Goal: Task Accomplishment & Management: Manage account settings

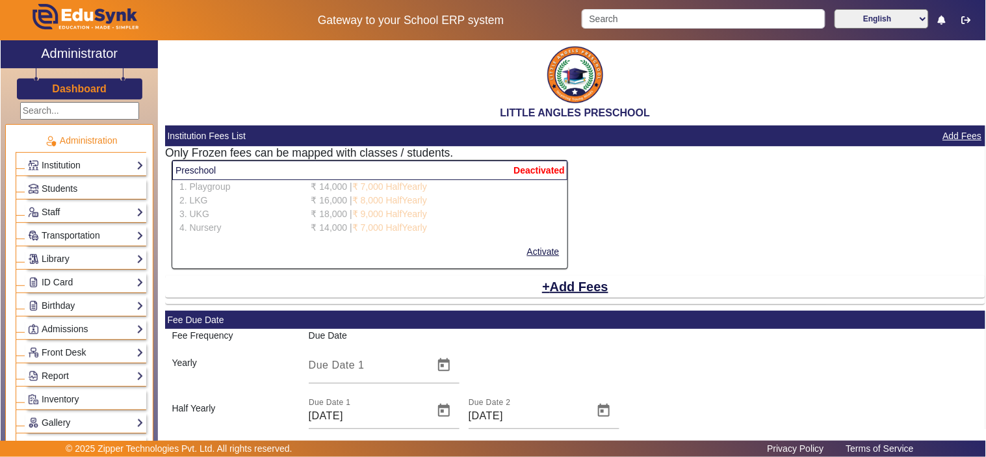
scroll to position [601, 0]
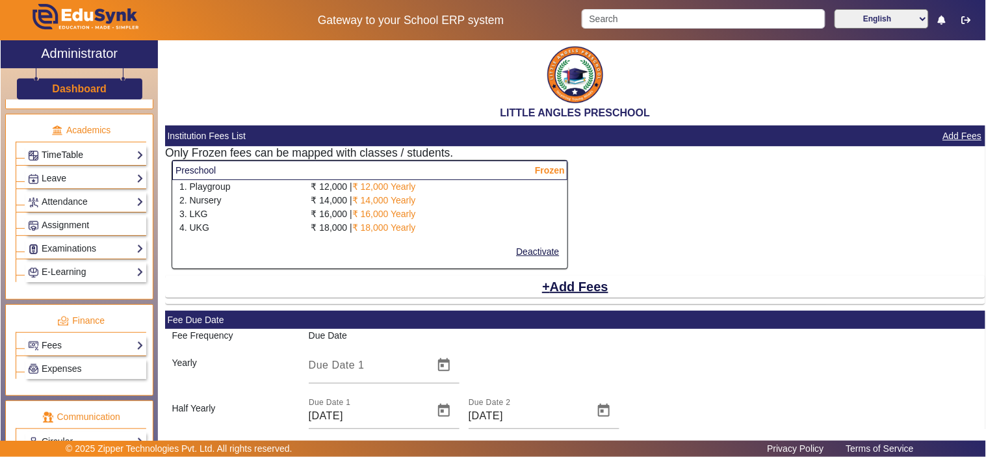
scroll to position [482, 0]
click at [75, 346] on link "Fees" at bounding box center [86, 344] width 116 height 15
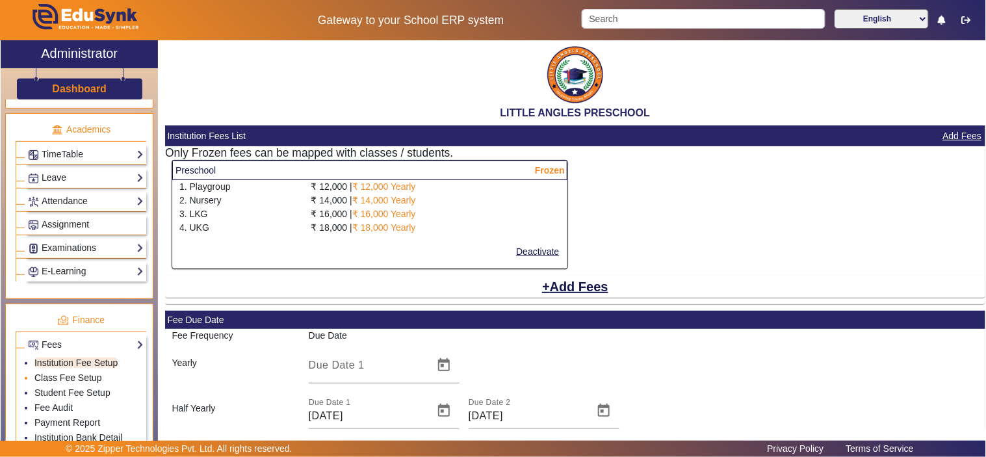
click at [70, 382] on link "Class Fee Setup" at bounding box center [68, 377] width 68 height 10
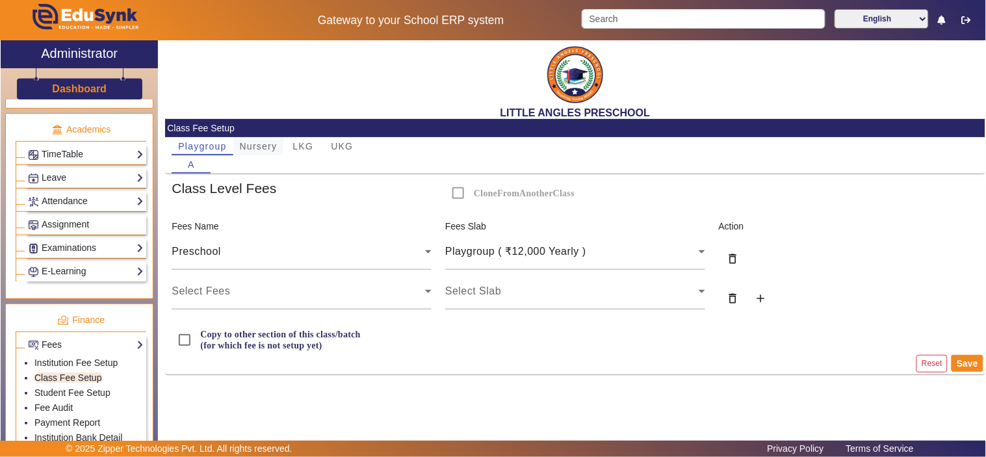
click at [251, 144] on span "Nursery" at bounding box center [259, 146] width 38 height 9
click at [304, 140] on span "LKG" at bounding box center [303, 146] width 21 height 18
click at [346, 146] on span "UKG" at bounding box center [342, 146] width 22 height 9
click at [53, 392] on link "Student Fee Setup" at bounding box center [72, 392] width 76 height 10
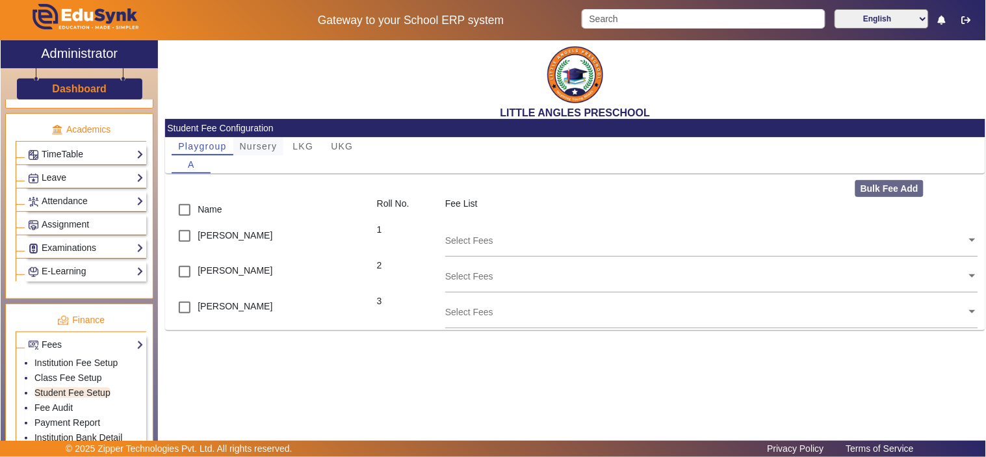
click at [251, 146] on span "Nursery" at bounding box center [259, 146] width 38 height 9
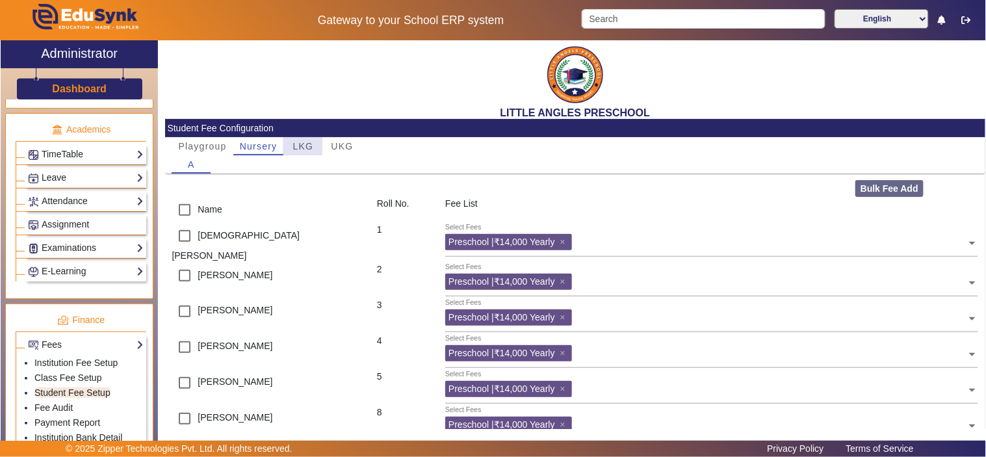
click at [307, 153] on span "LKG" at bounding box center [303, 146] width 21 height 18
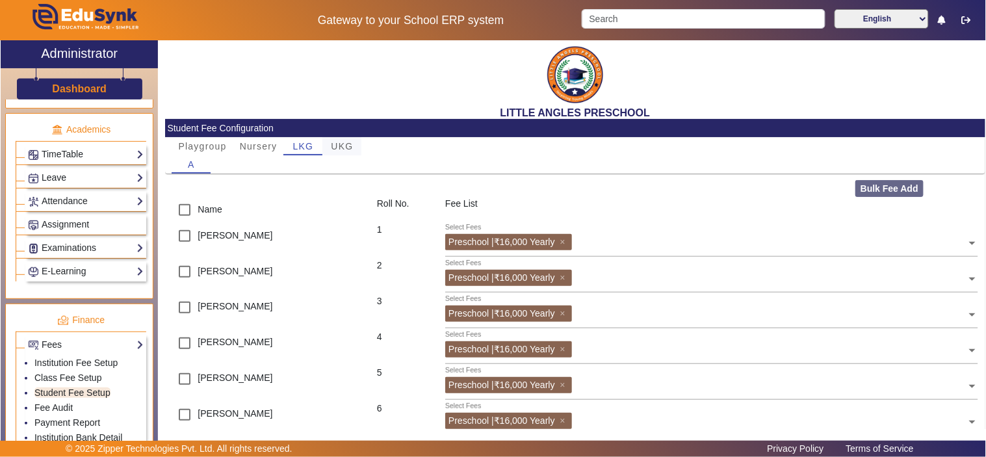
click at [343, 143] on span "UKG" at bounding box center [342, 146] width 22 height 9
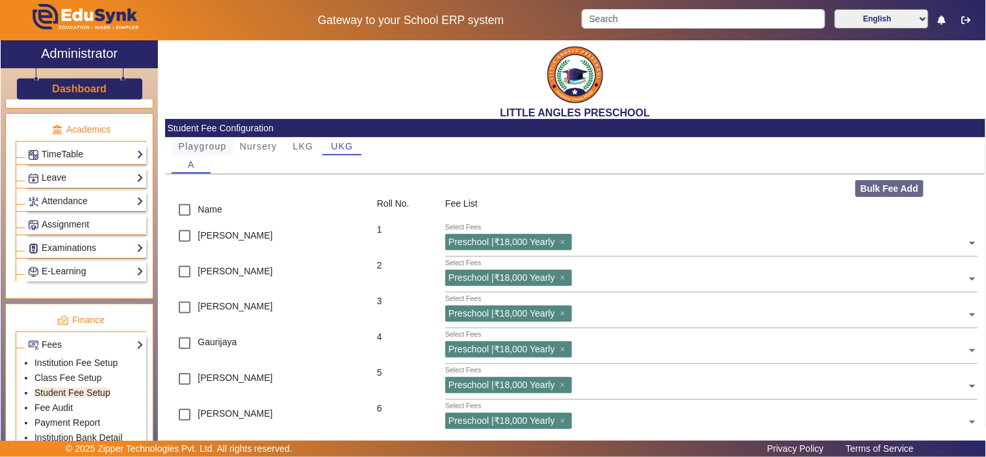
click at [208, 144] on span "Playgroup" at bounding box center [202, 146] width 48 height 9
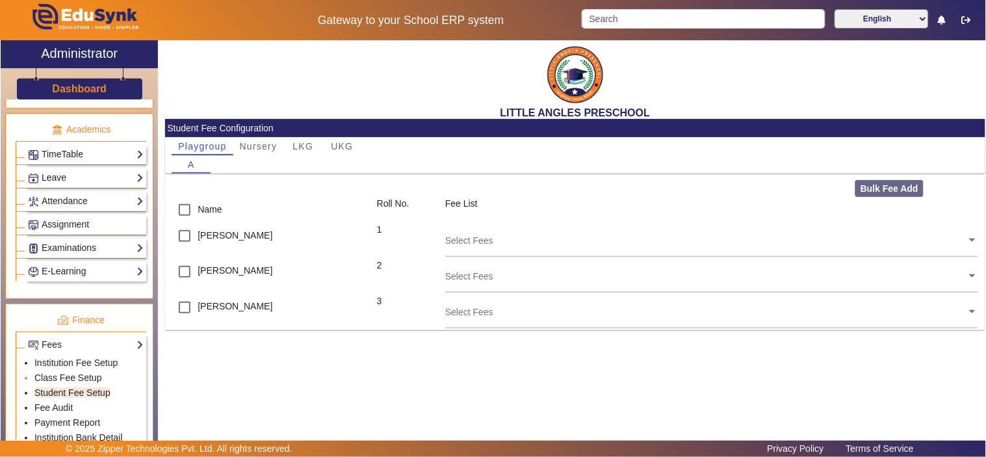
click at [79, 374] on li "Class Fee Setup" at bounding box center [88, 378] width 109 height 15
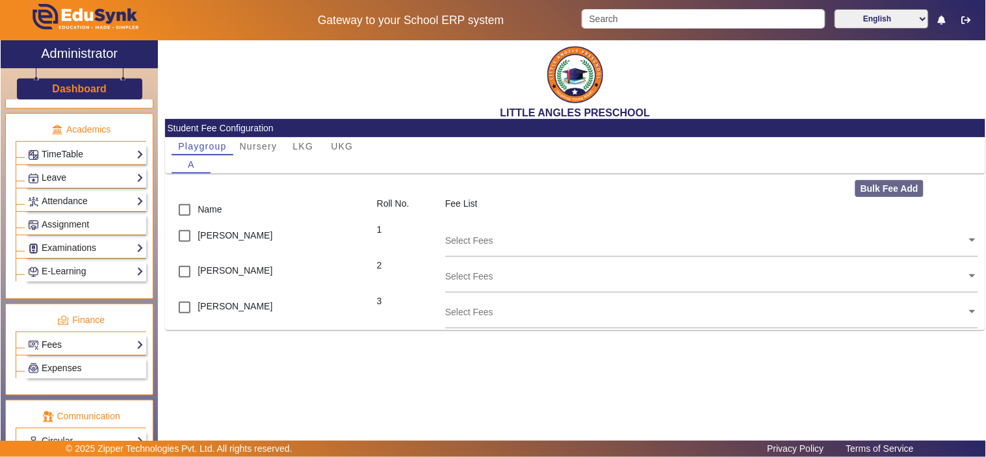
click at [83, 350] on link "Fees" at bounding box center [86, 344] width 116 height 15
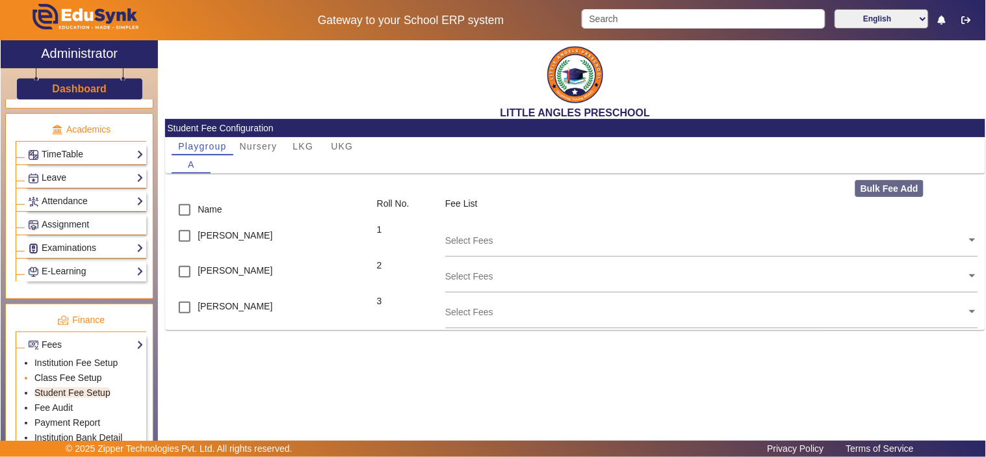
click at [65, 380] on link "Class Fee Setup" at bounding box center [68, 377] width 68 height 10
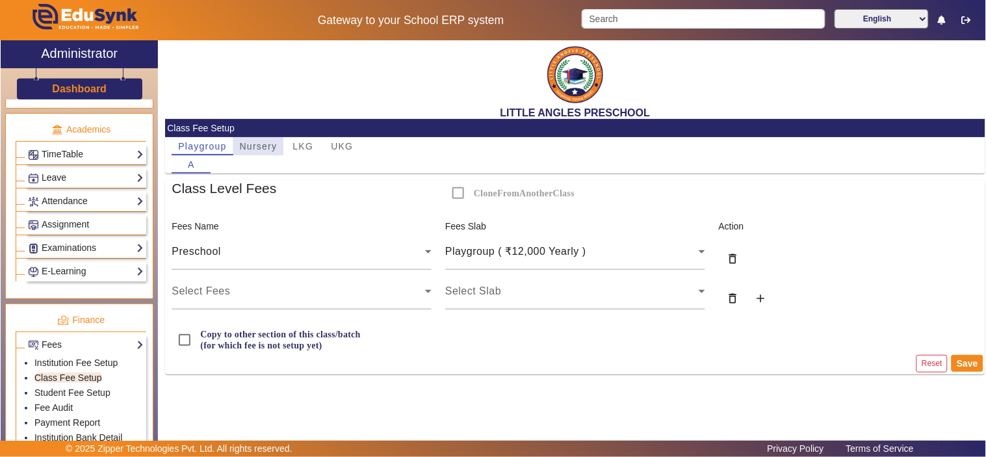
click at [255, 146] on span "Nursery" at bounding box center [259, 146] width 38 height 9
click at [203, 146] on span "Playgroup" at bounding box center [202, 146] width 48 height 9
click at [81, 395] on link "Student Fee Setup" at bounding box center [72, 392] width 76 height 10
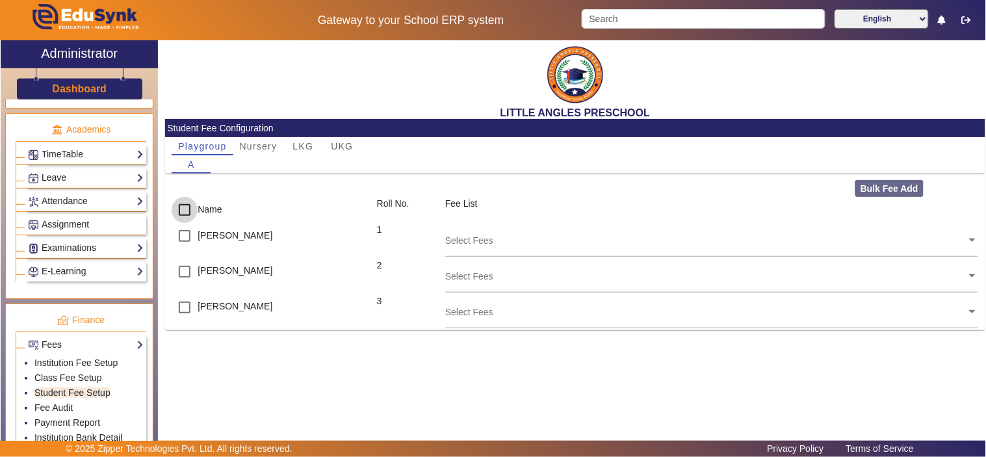
click at [181, 208] on input "checkbox" at bounding box center [185, 210] width 26 height 26
checkbox input "true"
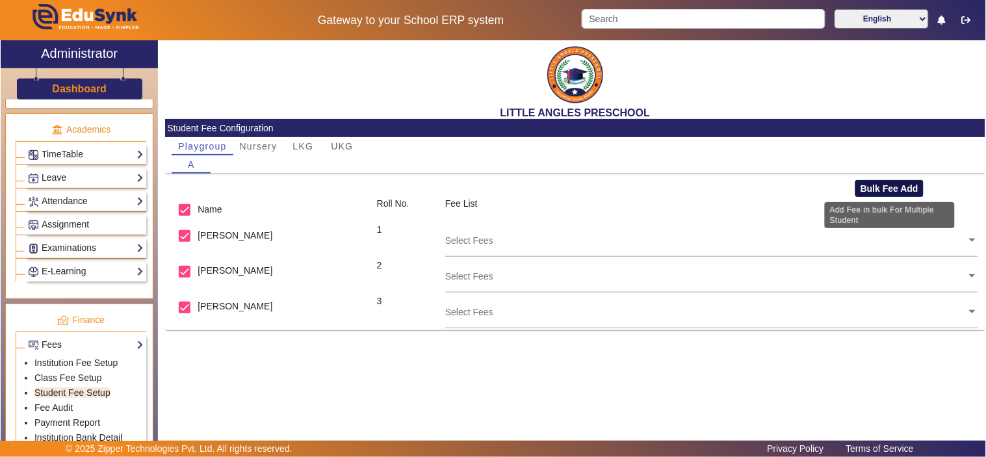
click at [898, 190] on button "Bulk Fee Add" at bounding box center [889, 188] width 68 height 17
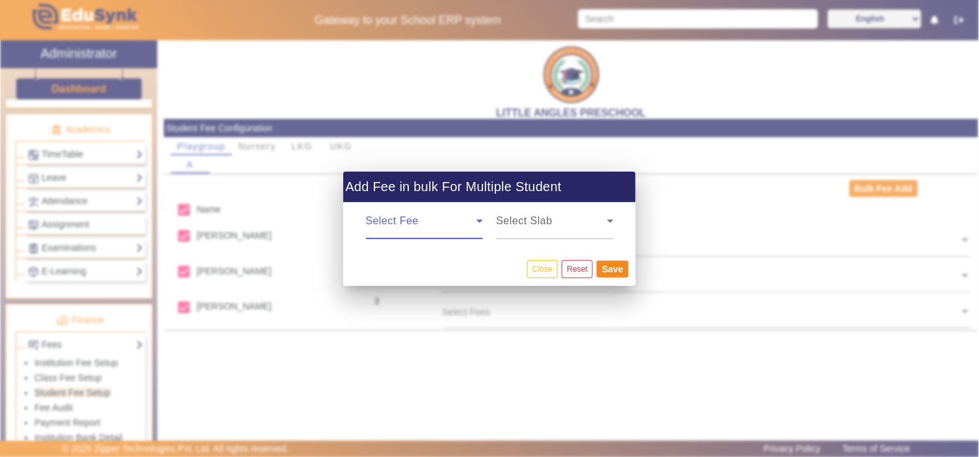
click at [430, 233] on span at bounding box center [421, 226] width 110 height 16
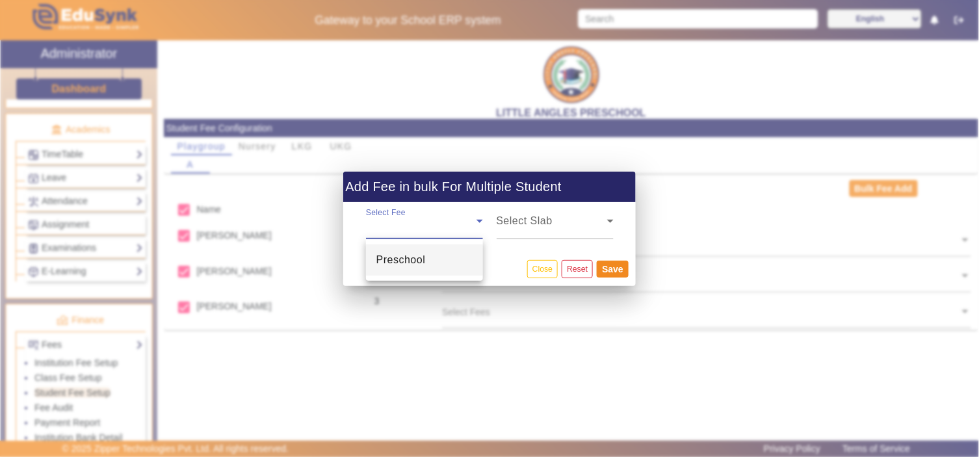
click at [541, 270] on div at bounding box center [489, 228] width 979 height 457
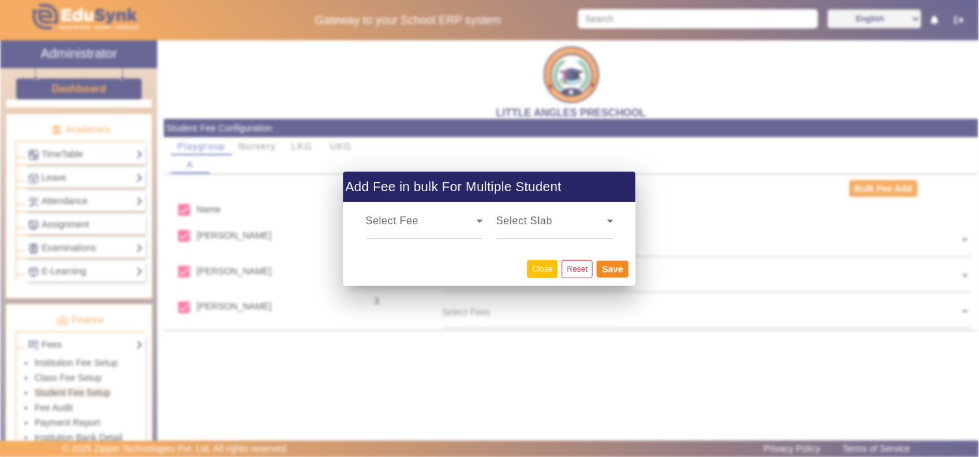
click at [536, 270] on button "Close" at bounding box center [542, 269] width 31 height 18
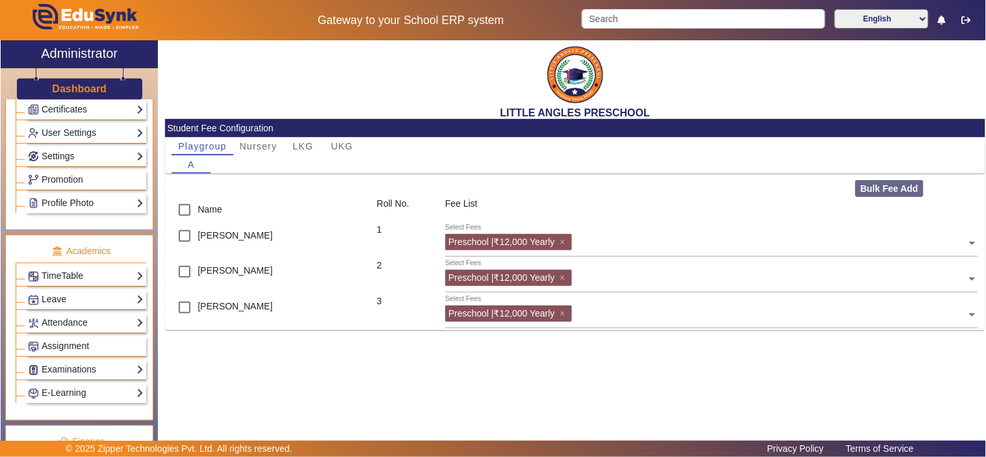
scroll to position [482, 0]
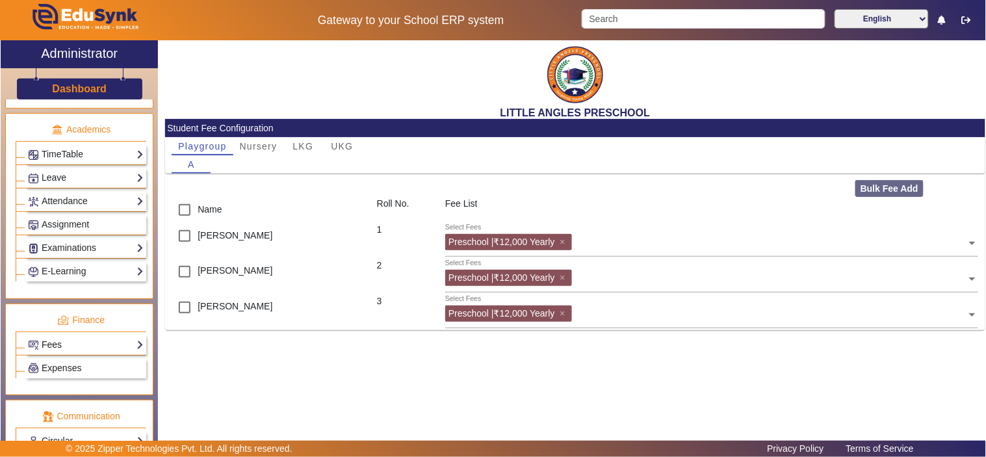
click at [53, 347] on link "Fees" at bounding box center [86, 344] width 116 height 15
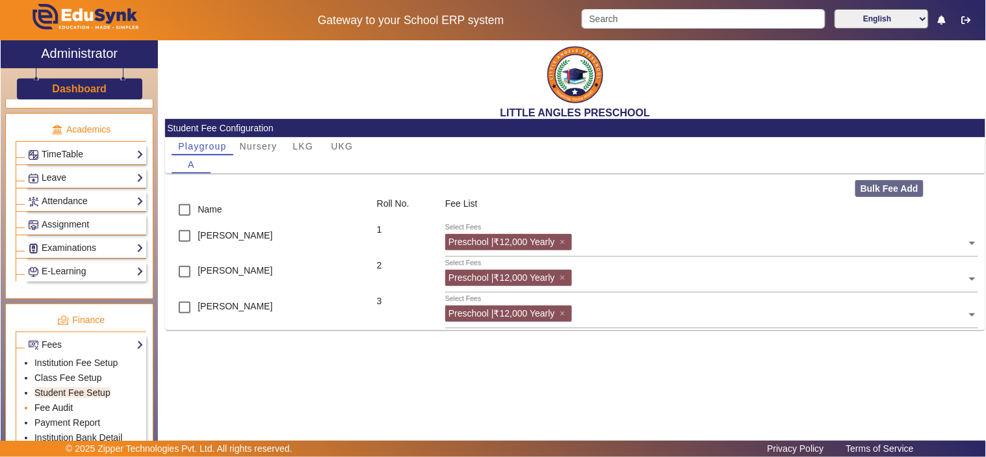
click at [56, 411] on link "Fee Audit" at bounding box center [53, 407] width 38 height 10
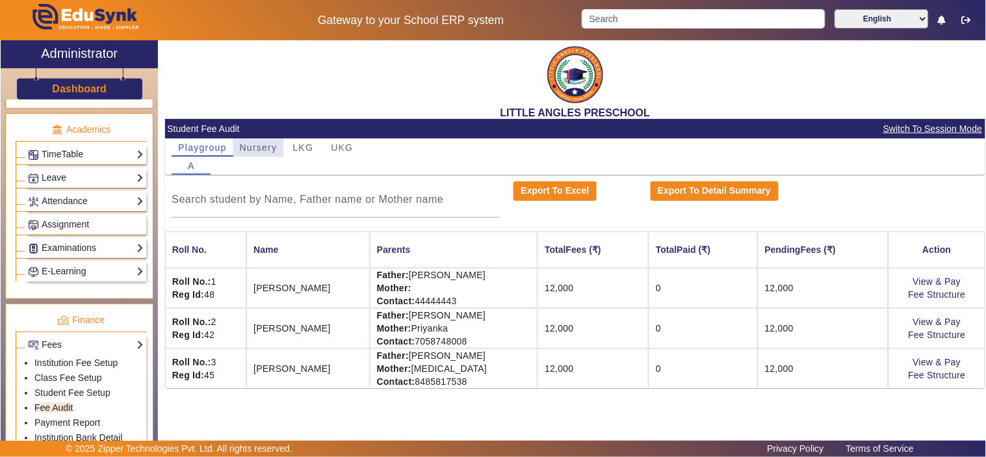
click at [251, 151] on span "Nursery" at bounding box center [259, 147] width 38 height 9
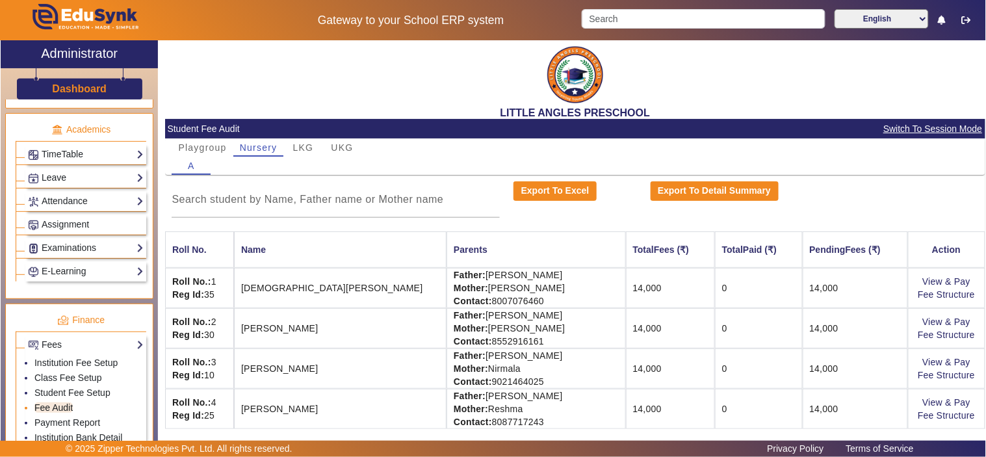
click at [49, 408] on link "Fee Audit" at bounding box center [53, 407] width 38 height 10
click at [261, 144] on span "Nursery" at bounding box center [259, 147] width 38 height 9
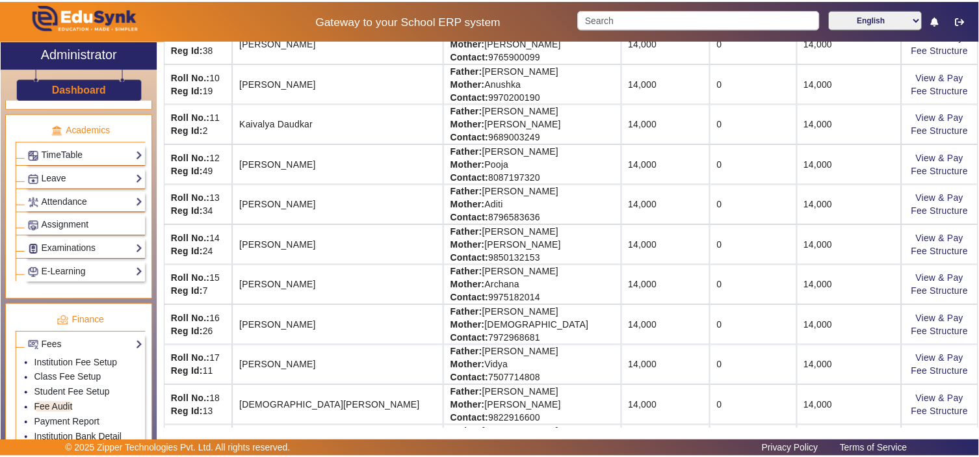
scroll to position [601, 0]
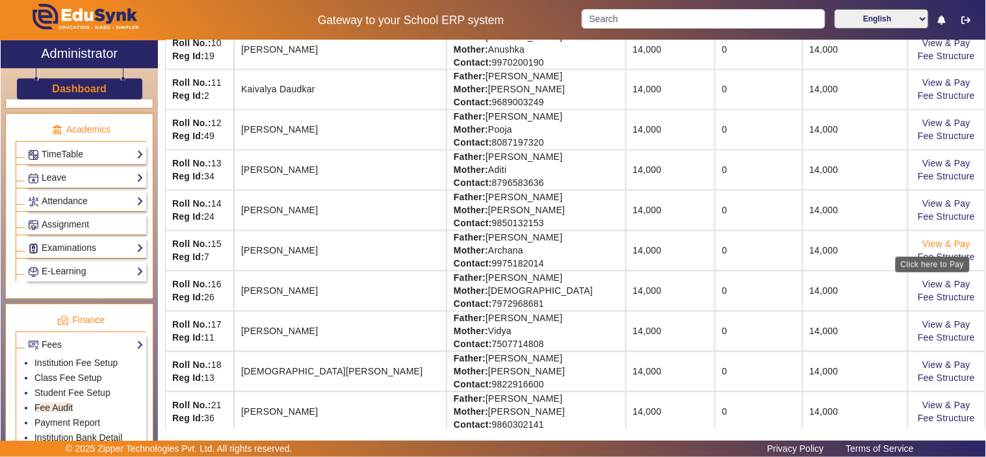
click at [931, 244] on link "View & Pay" at bounding box center [946, 244] width 48 height 10
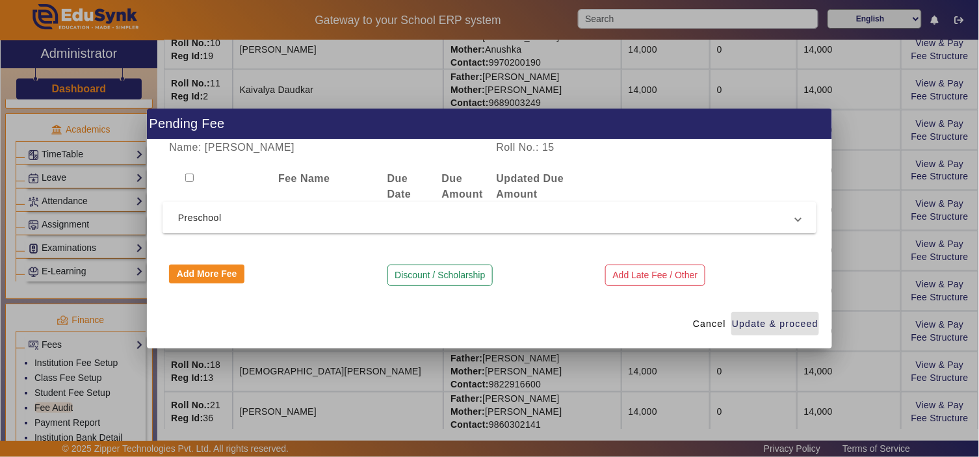
click at [448, 218] on span "Preschool" at bounding box center [486, 218] width 617 height 16
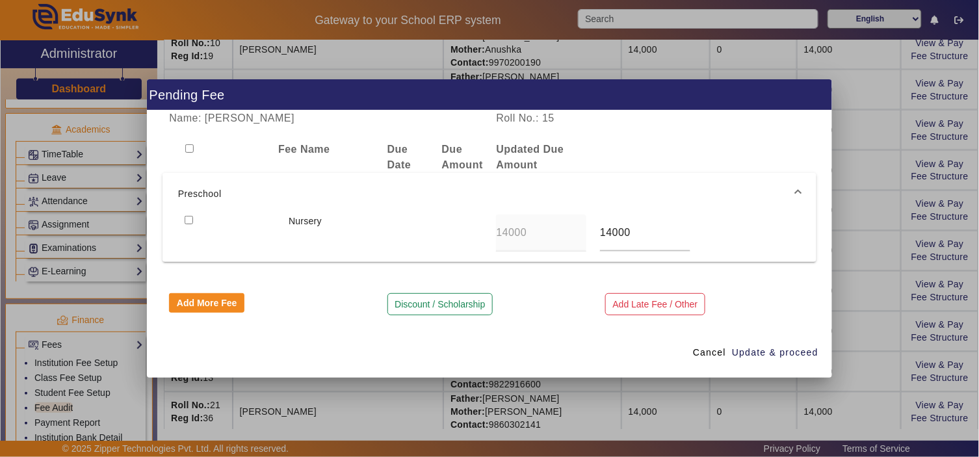
click at [187, 219] on input "checkbox" at bounding box center [189, 220] width 8 height 8
checkbox input "true"
click at [777, 352] on span "Update & proceed" at bounding box center [775, 353] width 86 height 14
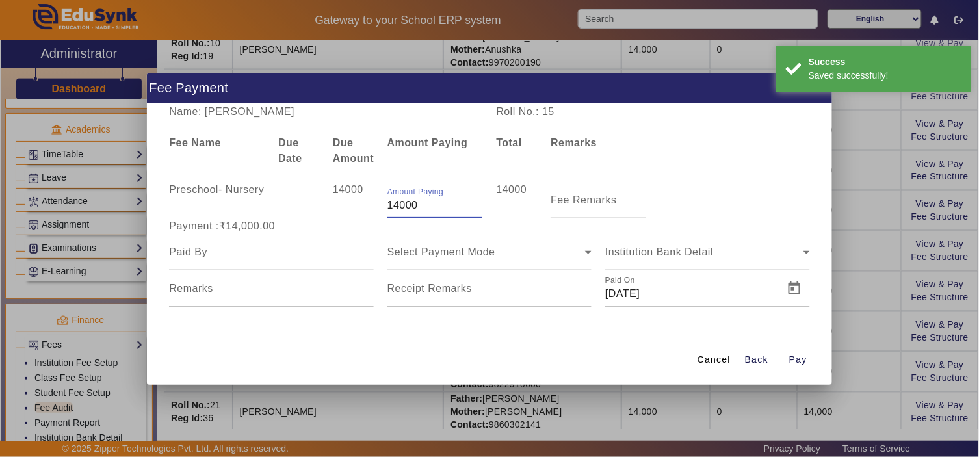
drag, startPoint x: 420, startPoint y: 205, endPoint x: 377, endPoint y: 206, distance: 43.6
click at [377, 206] on div "Preschool - Nursery 14000 Amount Paying 14000 14000 Fee Remarks" at bounding box center [489, 200] width 654 height 36
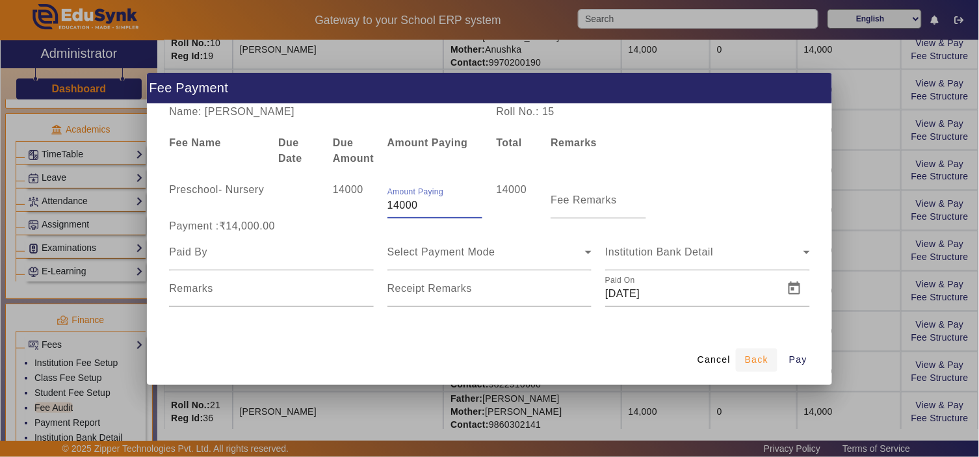
click at [754, 357] on span "Back" at bounding box center [756, 360] width 23 height 14
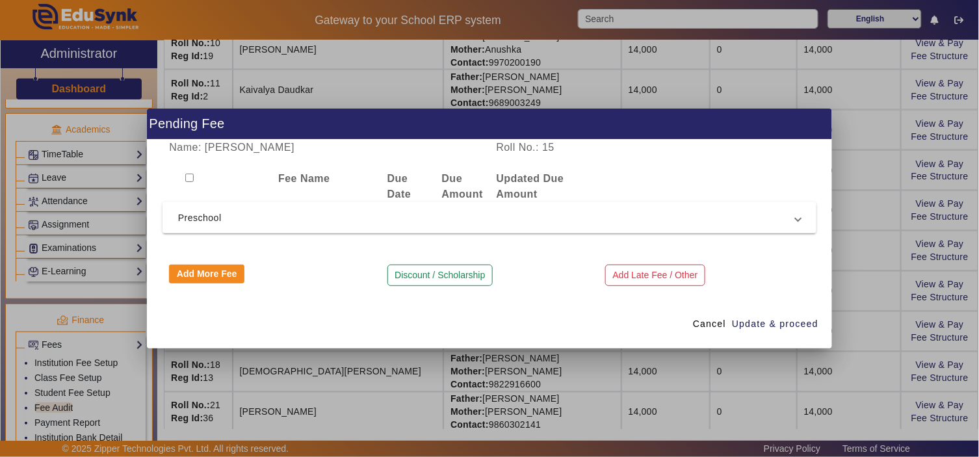
click at [187, 179] on input "checkbox" at bounding box center [189, 178] width 8 height 8
checkbox input "true"
click at [248, 222] on span "Preschool" at bounding box center [486, 218] width 617 height 16
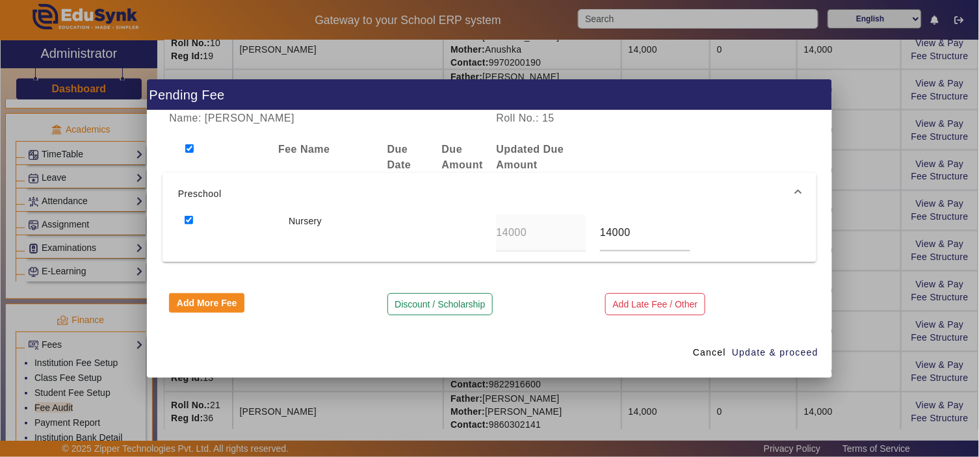
click at [188, 148] on input "checkbox" at bounding box center [189, 148] width 8 height 8
checkbox input "false"
click at [189, 149] on input "checkbox" at bounding box center [189, 148] width 8 height 8
checkbox input "true"
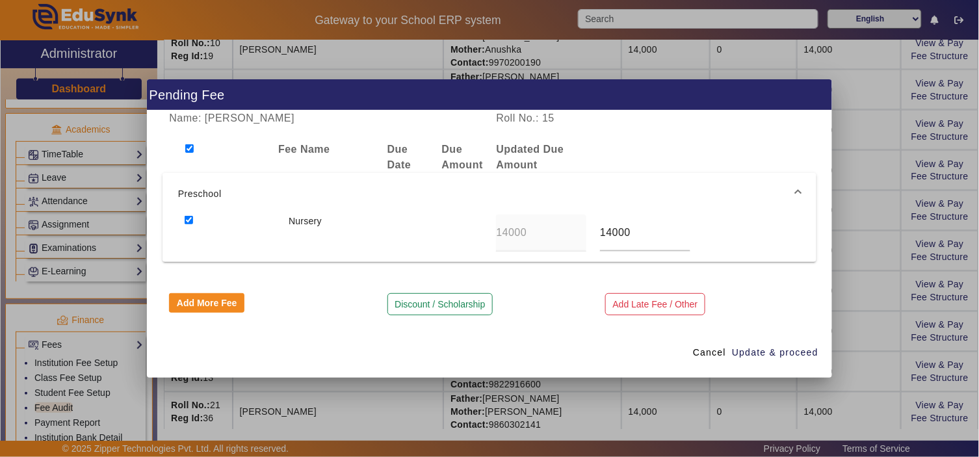
checkbox input "true"
click at [760, 354] on span "Update & proceed" at bounding box center [775, 353] width 86 height 14
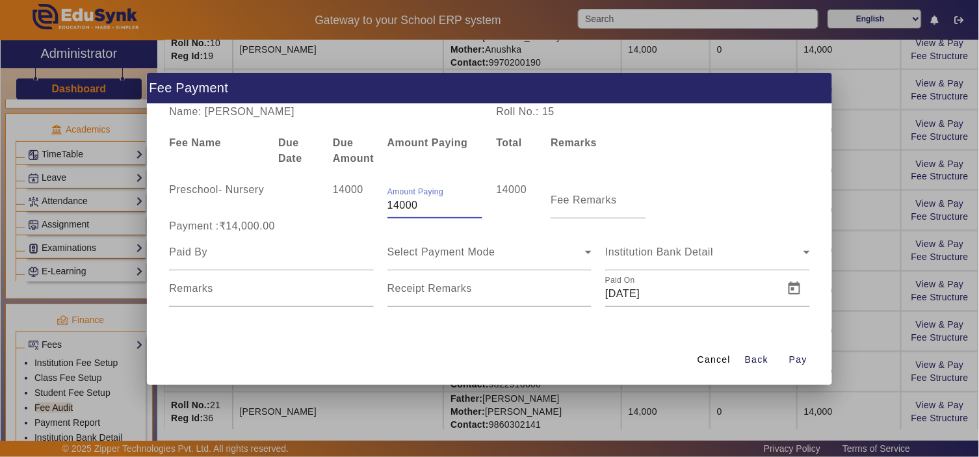
drag, startPoint x: 423, startPoint y: 203, endPoint x: 386, endPoint y: 205, distance: 37.1
click at [387, 205] on input "14000" at bounding box center [435, 206] width 96 height 16
drag, startPoint x: 680, startPoint y: 292, endPoint x: 599, endPoint y: 296, distance: 80.7
click at [599, 296] on div "Paid On 08/09/2025" at bounding box center [708, 288] width 218 height 36
click at [669, 253] on span "Institution Bank Detail" at bounding box center [659, 251] width 108 height 11
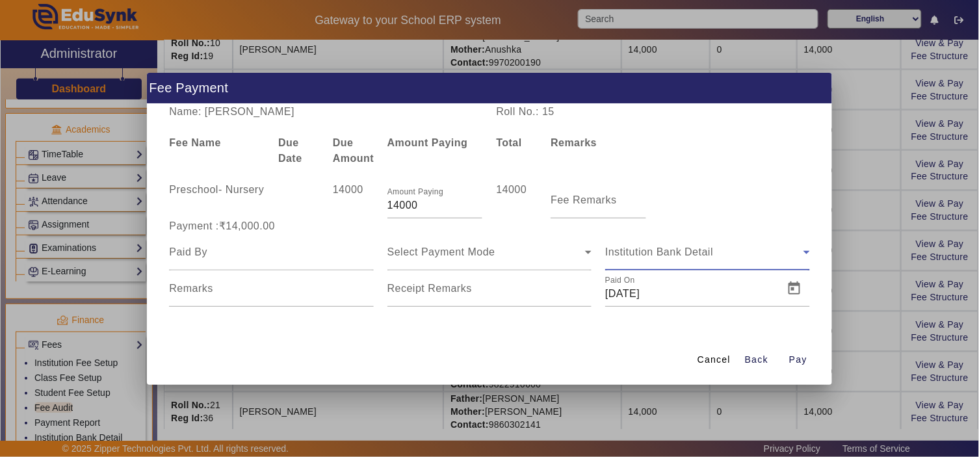
click at [672, 248] on span "Institution Bank Detail" at bounding box center [659, 251] width 108 height 11
click at [523, 246] on div "Select Payment Mode" at bounding box center [486, 252] width 198 height 16
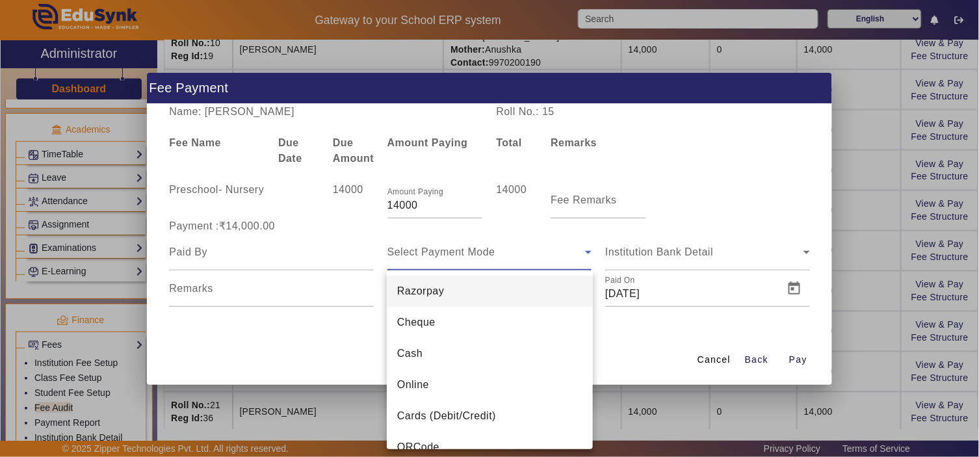
click at [264, 346] on div at bounding box center [489, 228] width 979 height 457
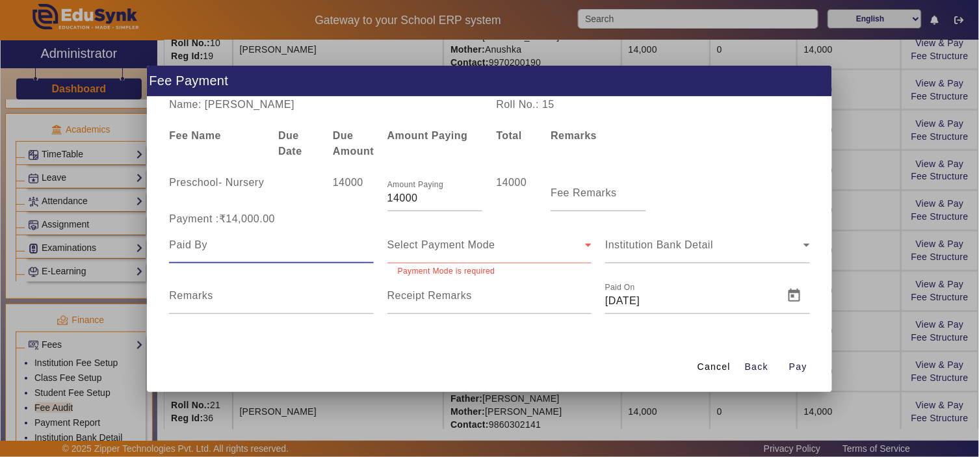
click at [198, 246] on input at bounding box center [271, 245] width 204 height 16
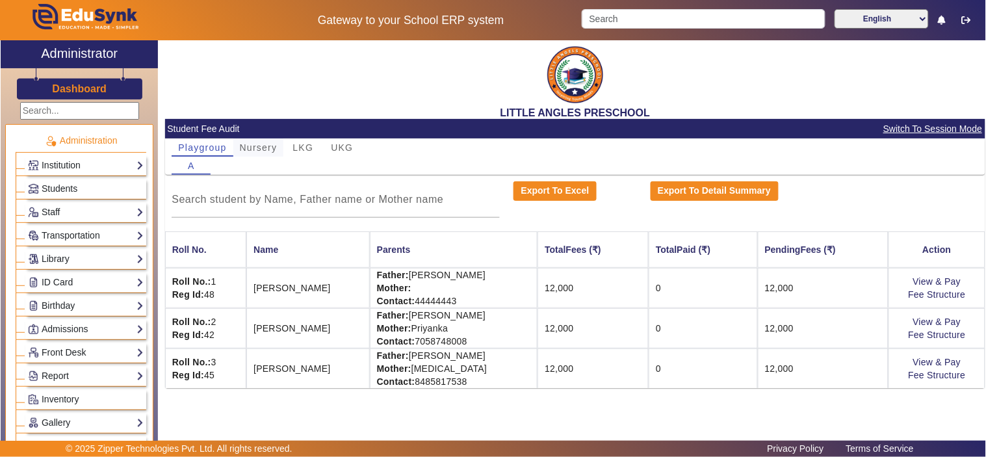
click at [266, 145] on span "Nursery" at bounding box center [259, 147] width 38 height 9
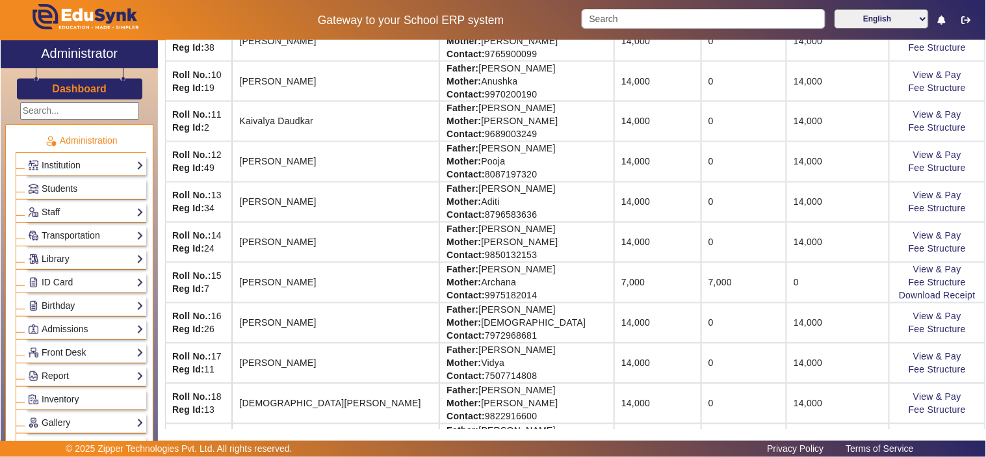
scroll to position [601, 0]
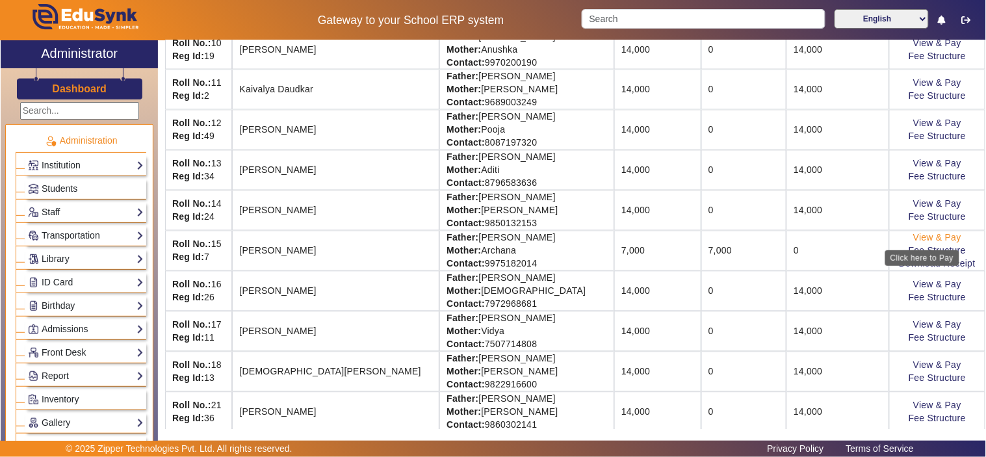
click at [914, 236] on link "View & Pay" at bounding box center [937, 238] width 48 height 10
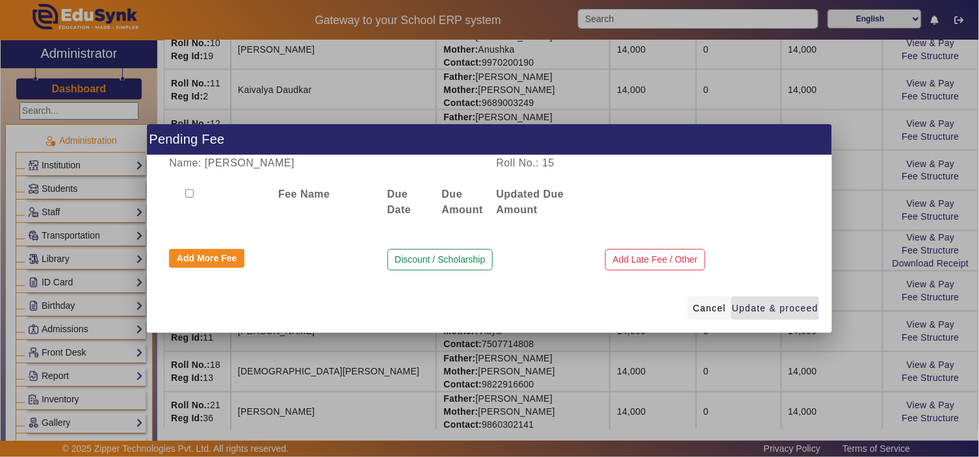
click at [718, 309] on span "Cancel" at bounding box center [709, 309] width 33 height 14
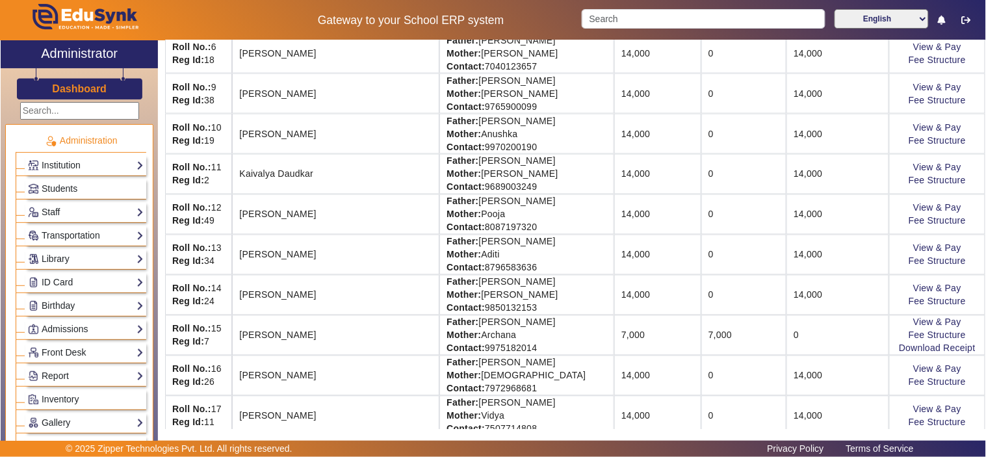
scroll to position [757, 0]
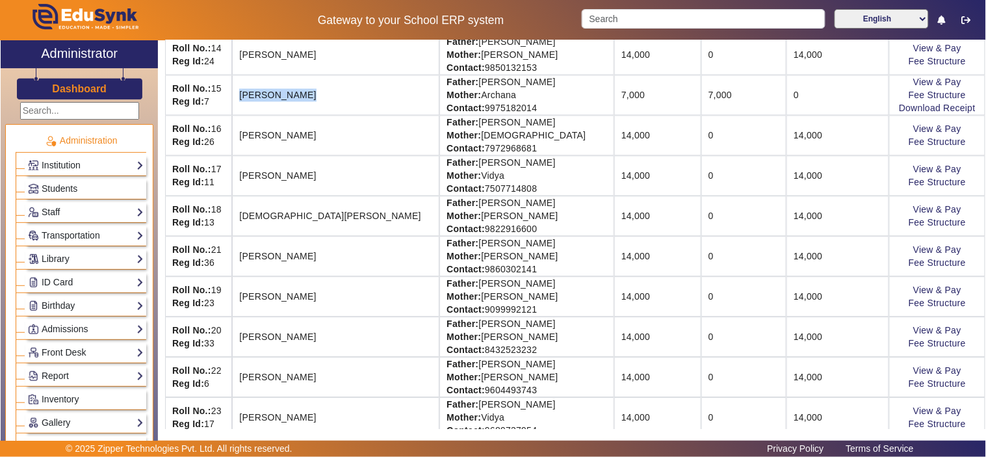
drag, startPoint x: 251, startPoint y: 94, endPoint x: 317, endPoint y: 100, distance: 66.6
click at [317, 100] on td "[PERSON_NAME]" at bounding box center [335, 95] width 207 height 40
click at [955, 113] on link "Download Receipt" at bounding box center [937, 108] width 77 height 10
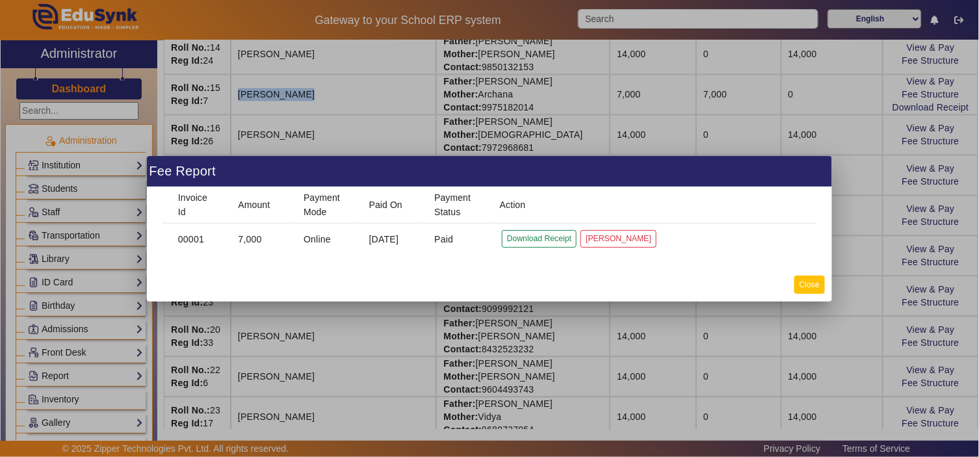
click at [816, 284] on button "Close" at bounding box center [809, 285] width 31 height 18
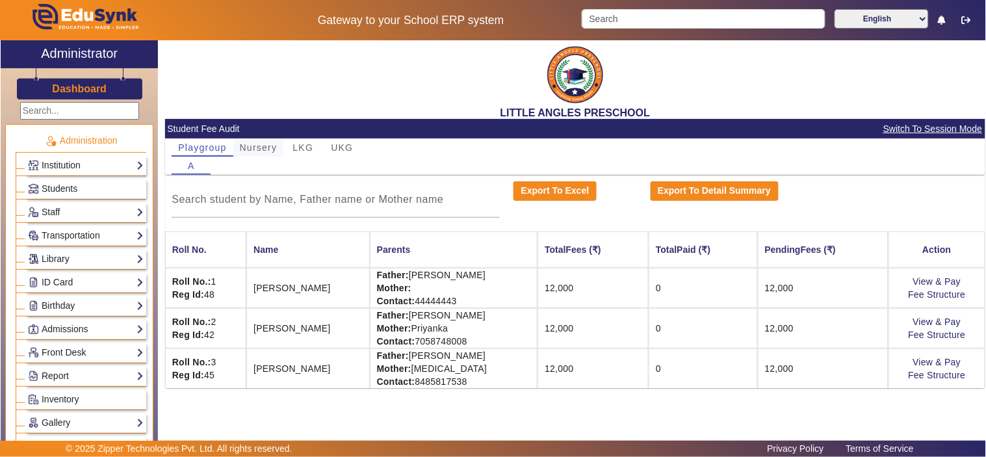
click at [256, 147] on span "Nursery" at bounding box center [259, 147] width 38 height 9
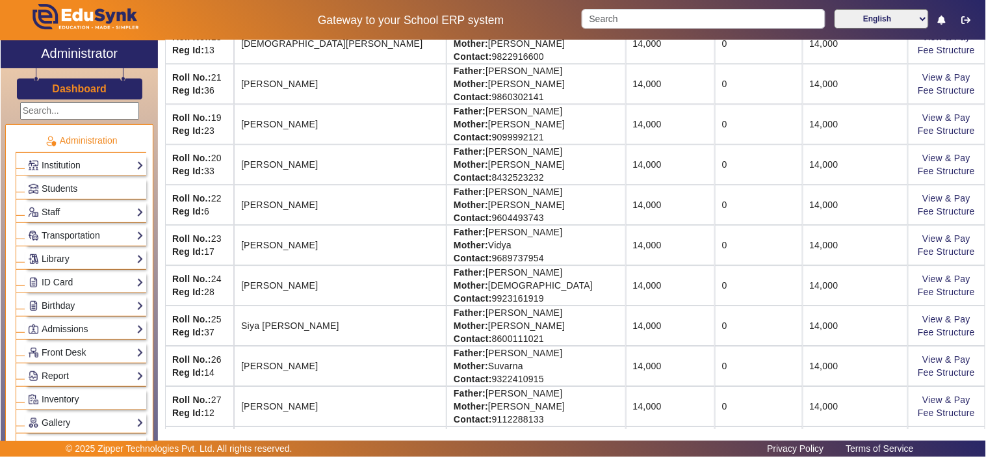
scroll to position [737, 0]
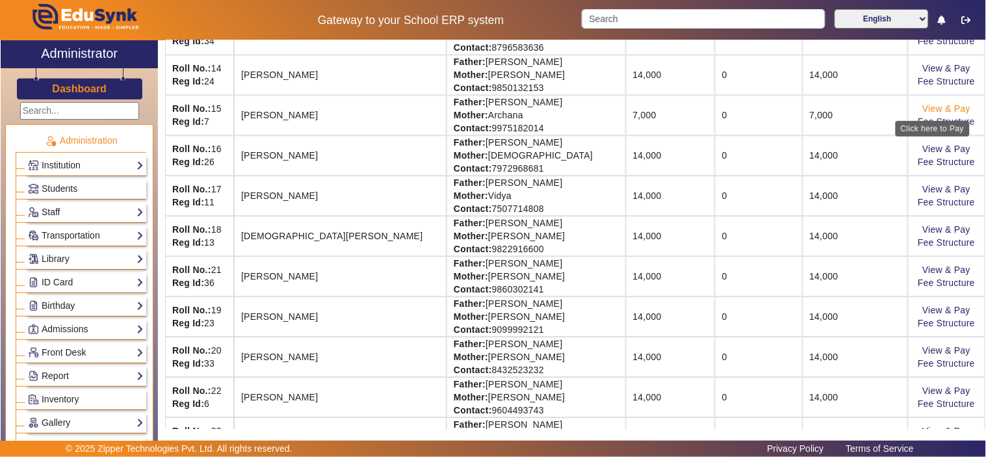
click at [922, 109] on link "View & Pay" at bounding box center [946, 108] width 48 height 10
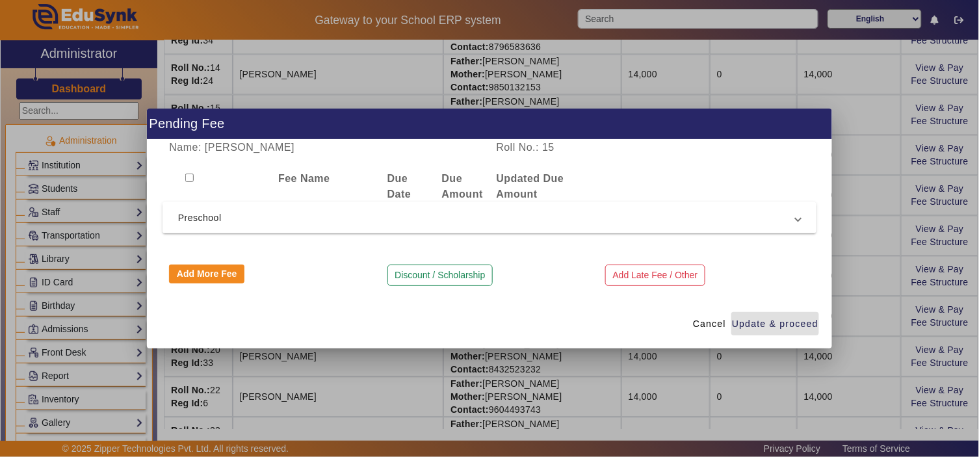
click at [197, 222] on span "Preschool" at bounding box center [486, 218] width 617 height 16
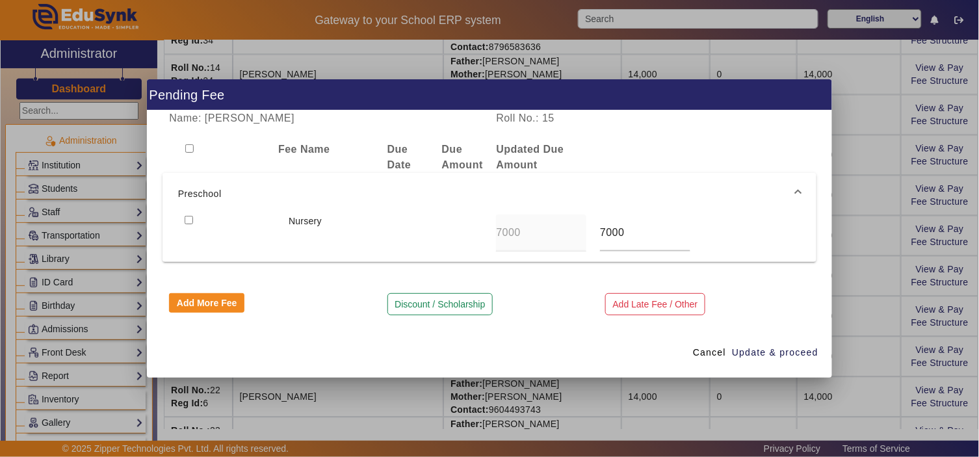
click at [189, 220] on input "checkbox" at bounding box center [189, 220] width 8 height 8
checkbox input "true"
click at [587, 228] on div "Nursery 7000 7000" at bounding box center [489, 232] width 623 height 37
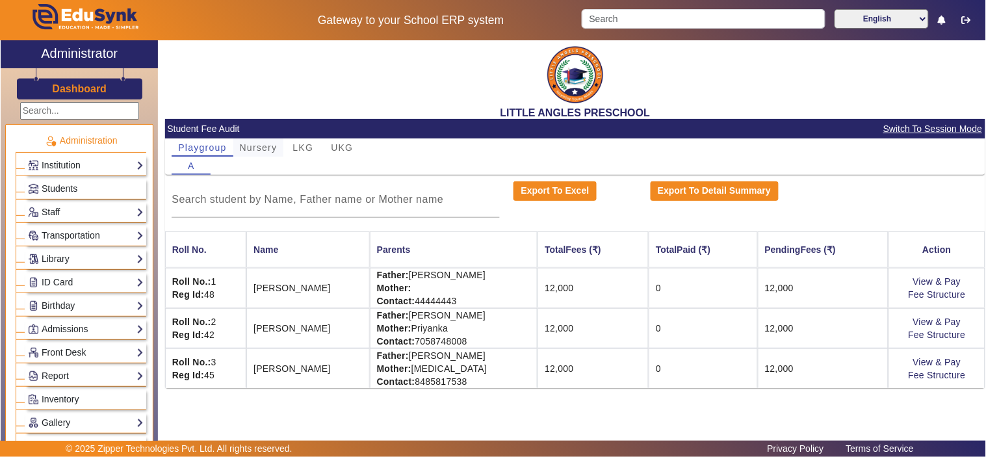
click at [264, 143] on span "Nursery" at bounding box center [259, 147] width 38 height 9
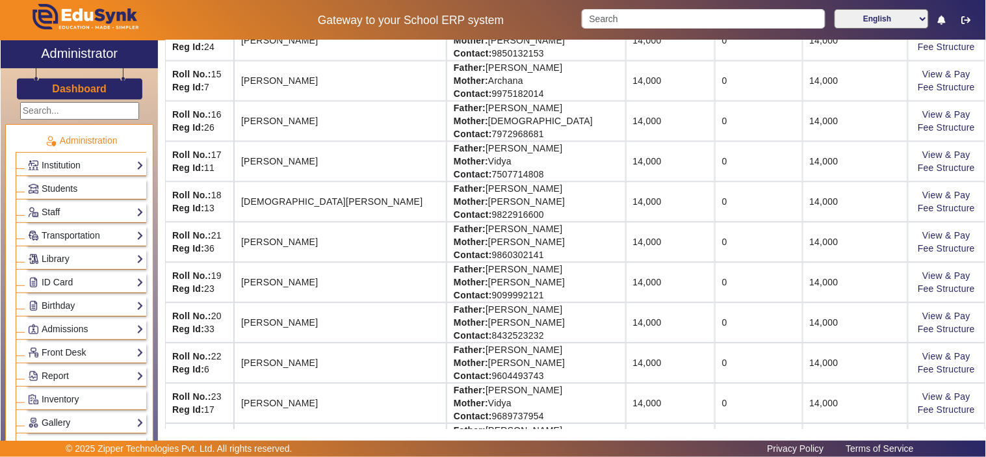
scroll to position [737, 0]
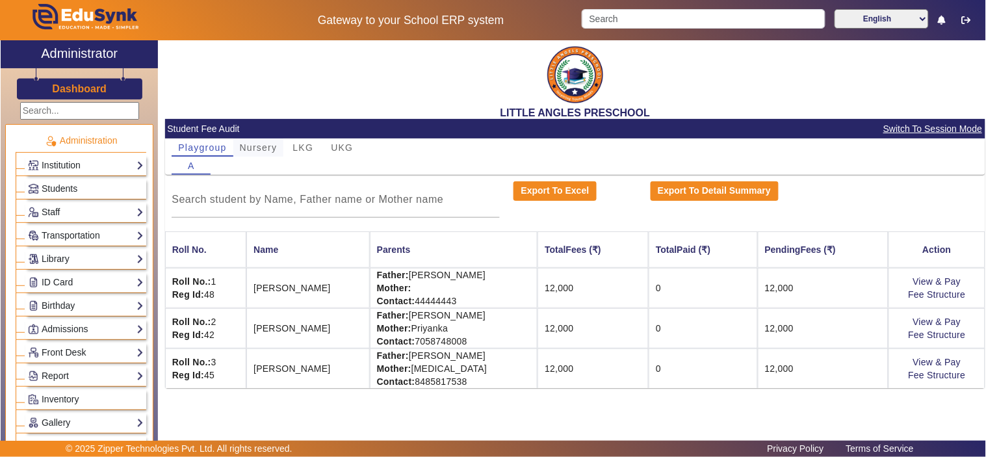
click at [251, 145] on span "Nursery" at bounding box center [259, 147] width 38 height 9
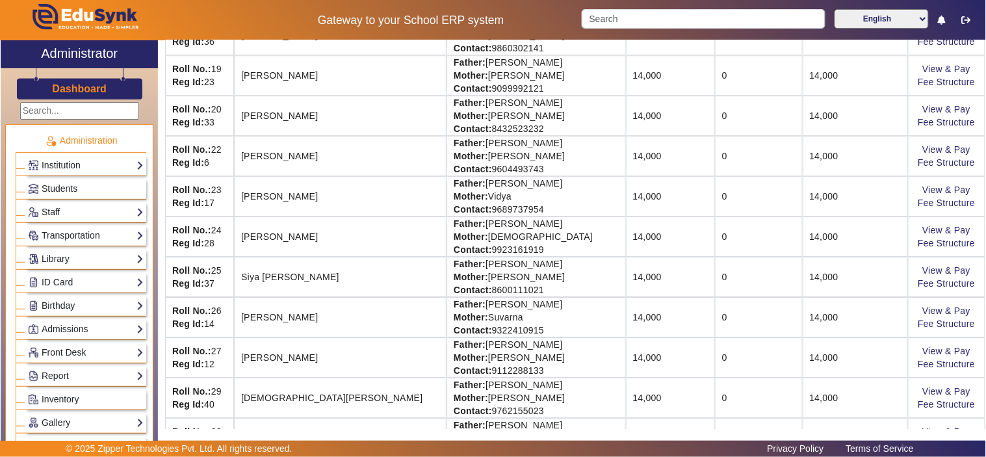
scroll to position [1098, 0]
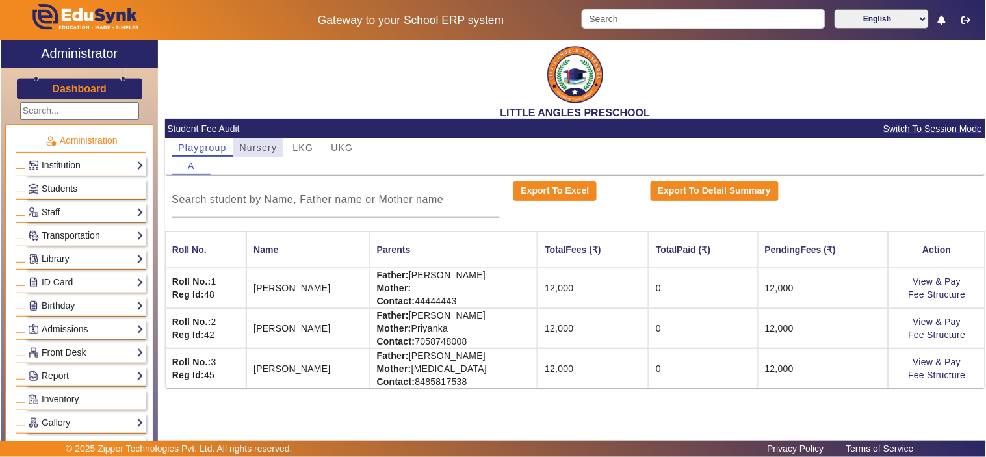
click at [272, 146] on span "Nursery" at bounding box center [259, 147] width 38 height 9
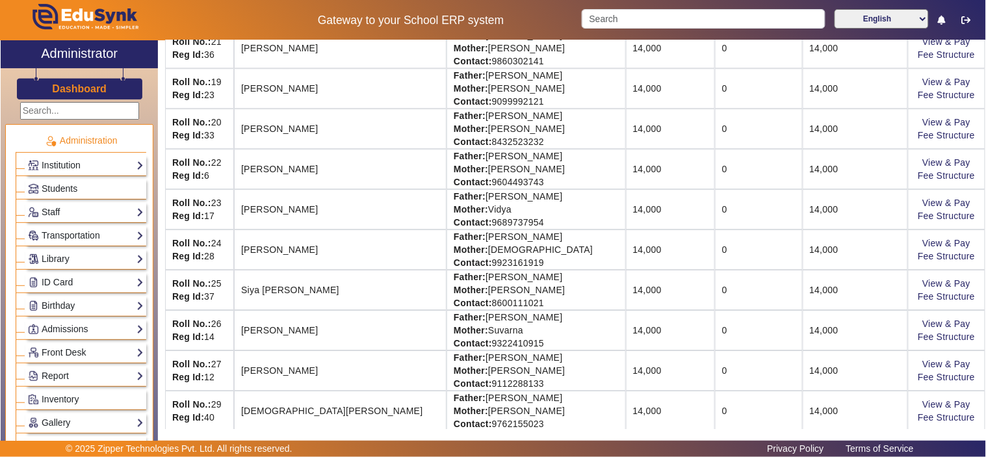
scroll to position [1098, 0]
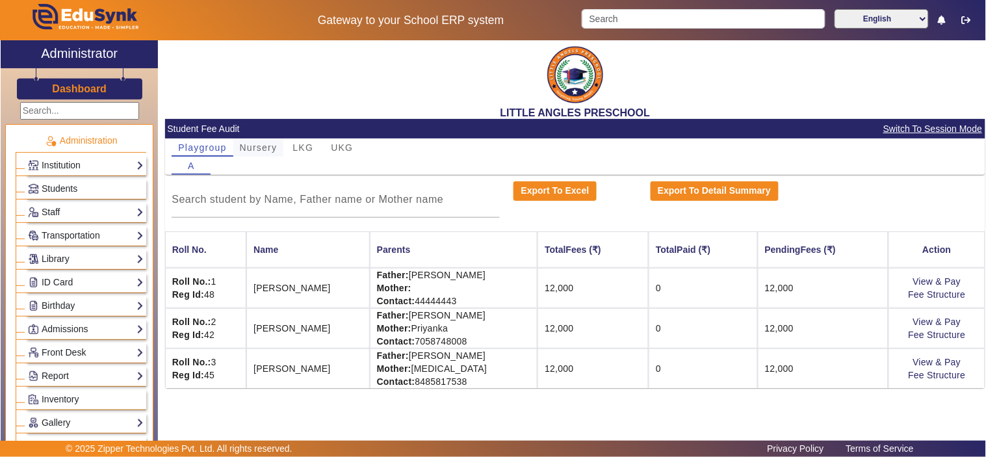
click at [255, 147] on span "Nursery" at bounding box center [259, 147] width 38 height 9
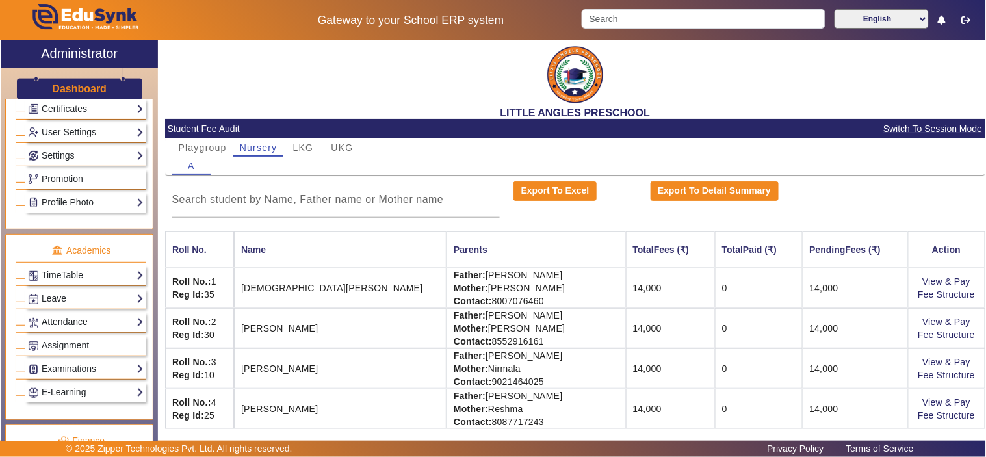
scroll to position [601, 0]
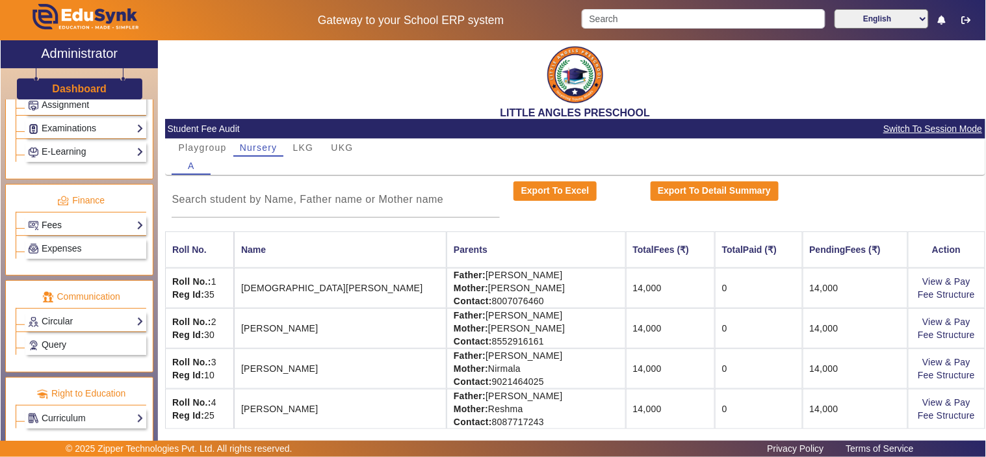
click at [75, 228] on link "Fees" at bounding box center [86, 225] width 116 height 15
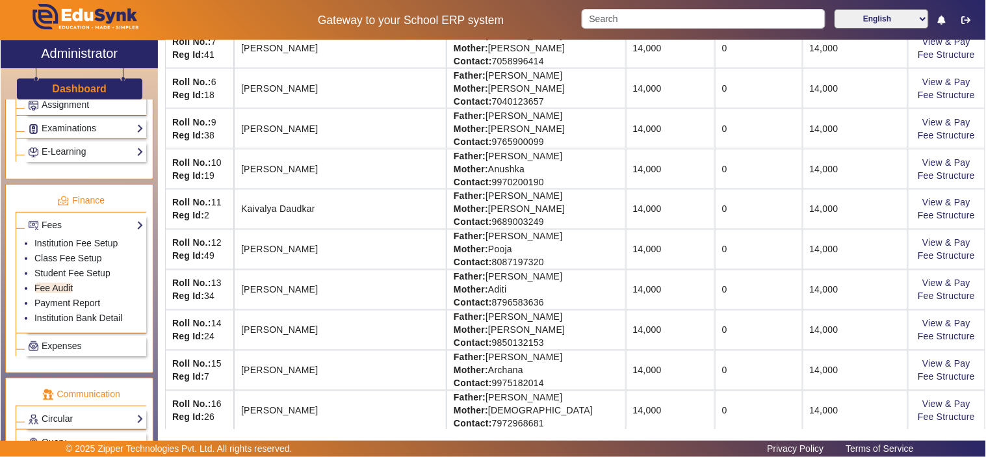
scroll to position [0, 0]
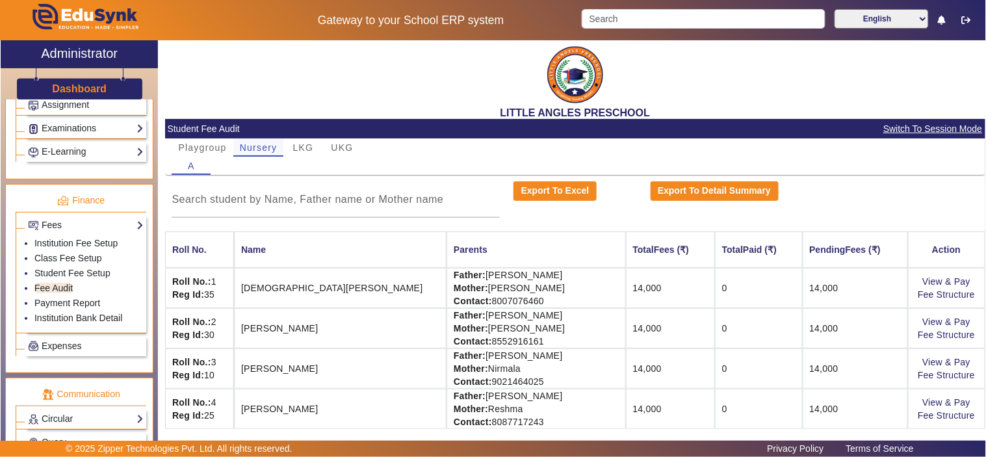
click at [256, 145] on span "Nursery" at bounding box center [259, 147] width 38 height 9
click at [307, 143] on span "LKG" at bounding box center [303, 147] width 21 height 9
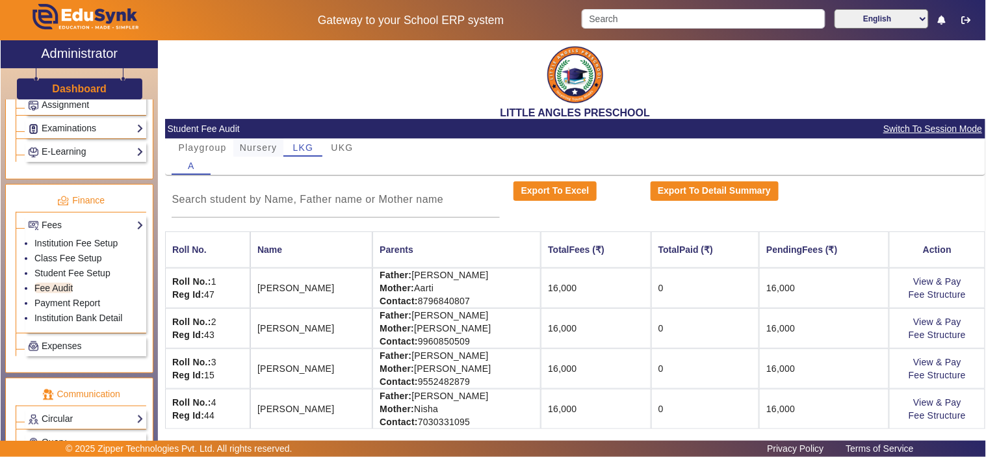
click at [245, 148] on span "Nursery" at bounding box center [259, 147] width 38 height 9
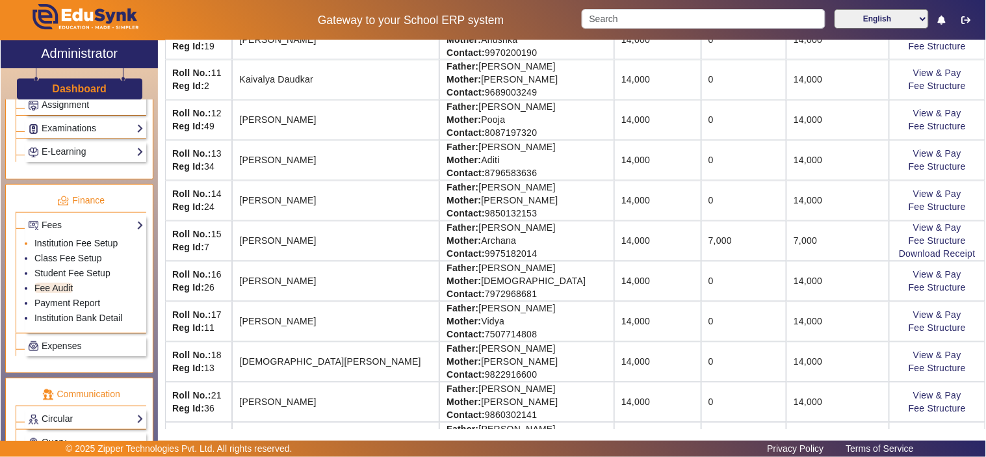
scroll to position [601, 0]
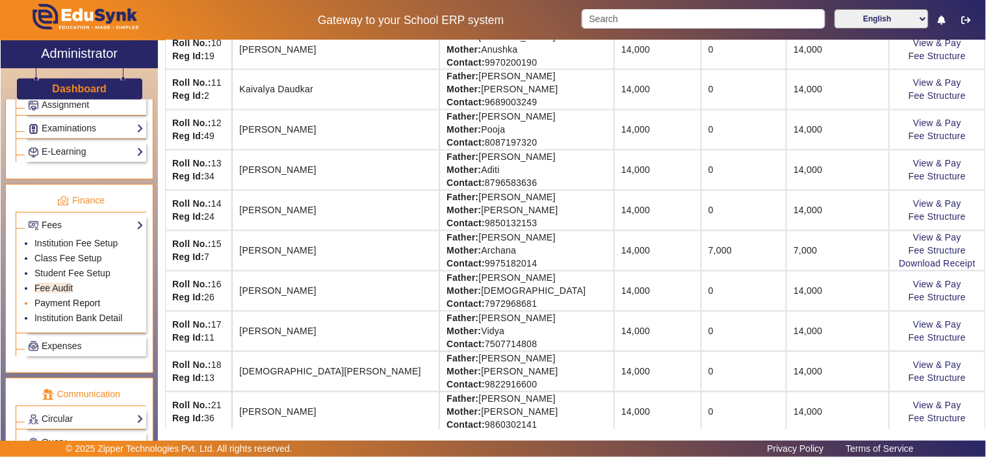
click at [65, 307] on link "Payment Report" at bounding box center [67, 303] width 66 height 10
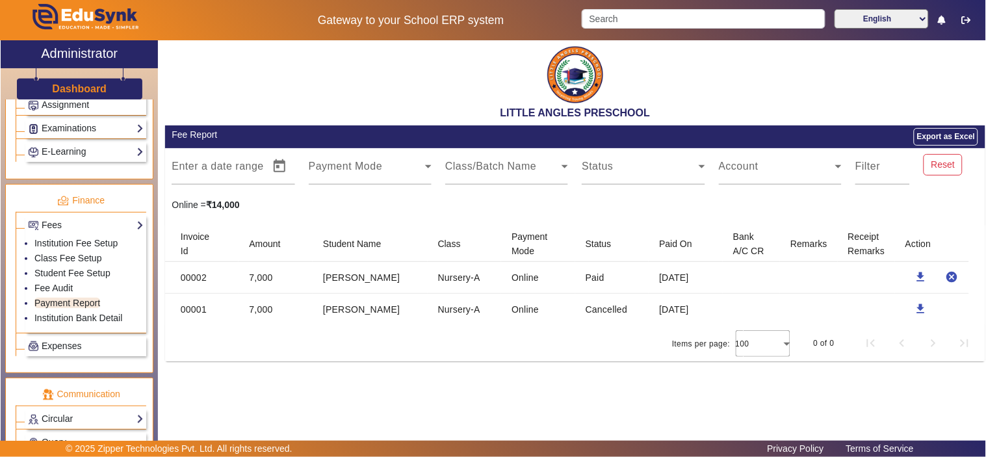
drag, startPoint x: 172, startPoint y: 309, endPoint x: 602, endPoint y: 312, distance: 430.9
click at [631, 316] on mat-row "00001 7,000 [PERSON_NAME] Nursery-A Online Cancelled [DATE] download" at bounding box center [575, 309] width 820 height 31
click at [590, 311] on mat-cell "Cancelled" at bounding box center [612, 309] width 74 height 31
drag, startPoint x: 175, startPoint y: 278, endPoint x: 647, endPoint y: 275, distance: 471.2
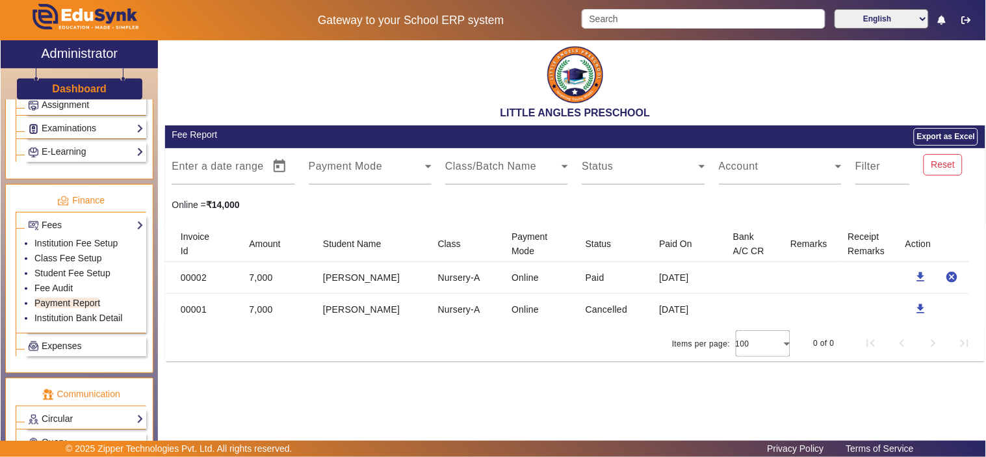
click at [647, 275] on mat-row "00002 7,000 [PERSON_NAME] Nursery-A Online Paid [DATE] download cancel" at bounding box center [575, 278] width 820 height 32
click at [600, 276] on mat-cell "Paid" at bounding box center [612, 278] width 74 height 32
click at [55, 290] on link "Fee Audit" at bounding box center [53, 288] width 38 height 10
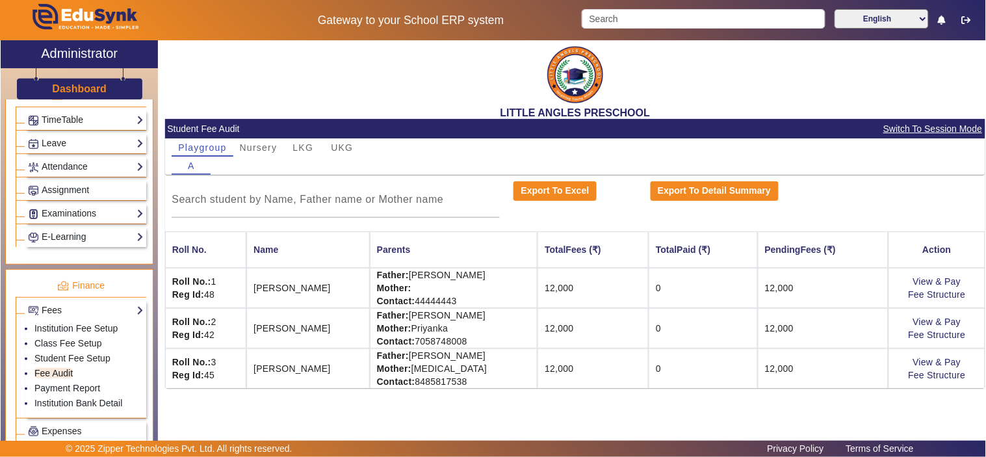
scroll to position [361, 0]
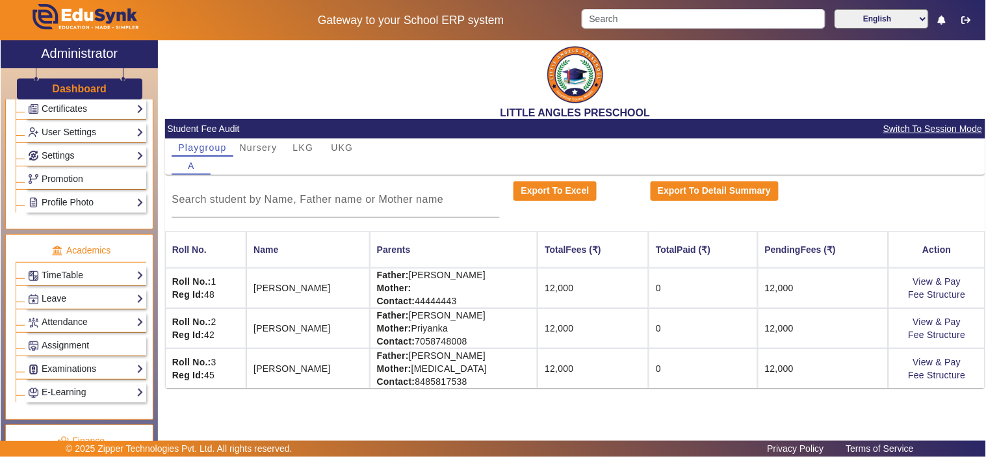
click at [77, 92] on h3 "Dashboard" at bounding box center [79, 89] width 55 height 12
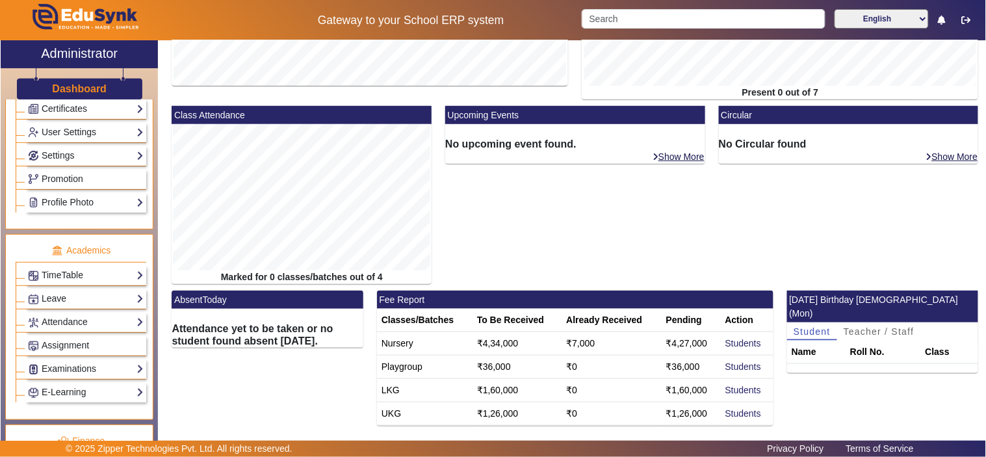
scroll to position [201, 0]
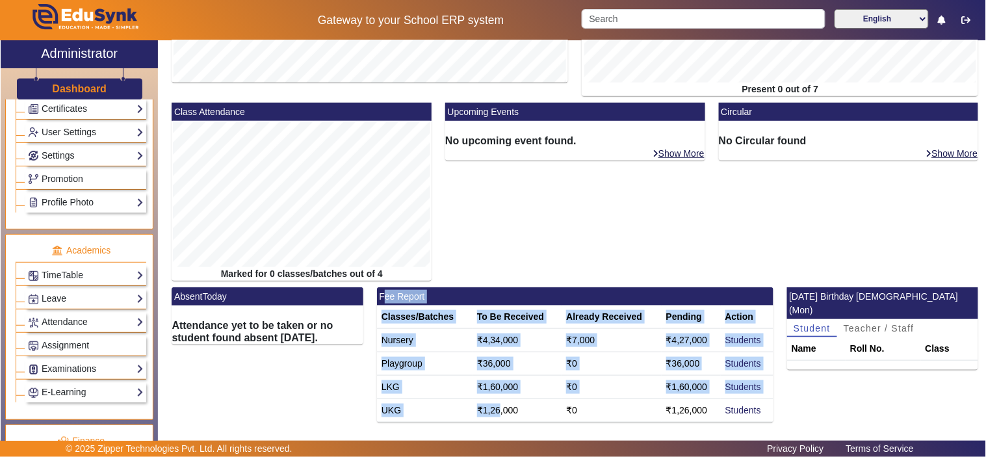
drag, startPoint x: 378, startPoint y: 298, endPoint x: 595, endPoint y: 412, distance: 245.3
click at [514, 414] on mat-card "Fee Report Classes/Batches To Be Received Already Received Pending Action Nurse…" at bounding box center [575, 354] width 396 height 135
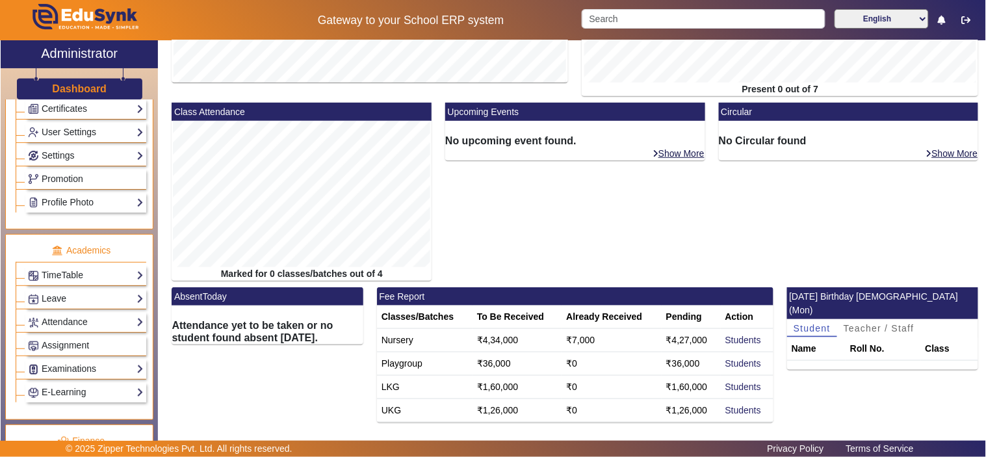
click at [837, 407] on div "[DATE] Birthday [DEMOGRAPHIC_DATA] (Mon) Student Teacher / Staff Name Roll No. …" at bounding box center [882, 358] width 205 height 142
click at [751, 340] on link "Students" at bounding box center [743, 340] width 36 height 10
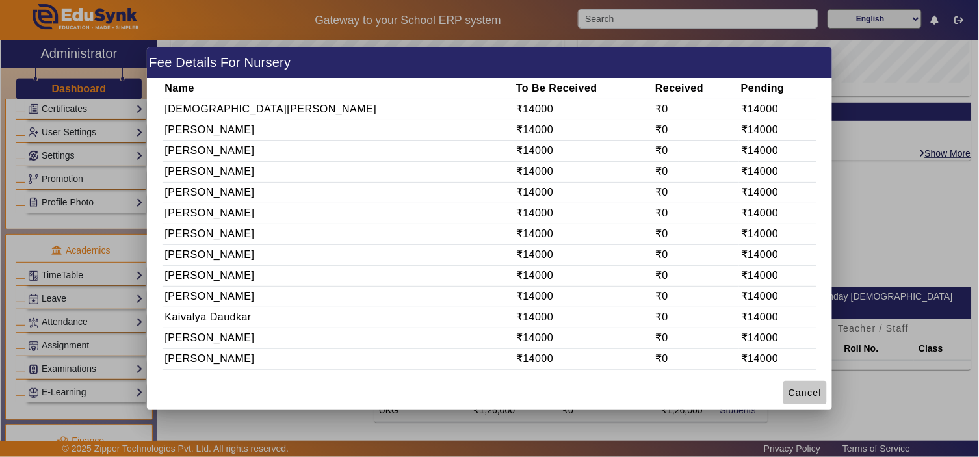
click at [810, 394] on span "Cancel" at bounding box center [804, 393] width 33 height 14
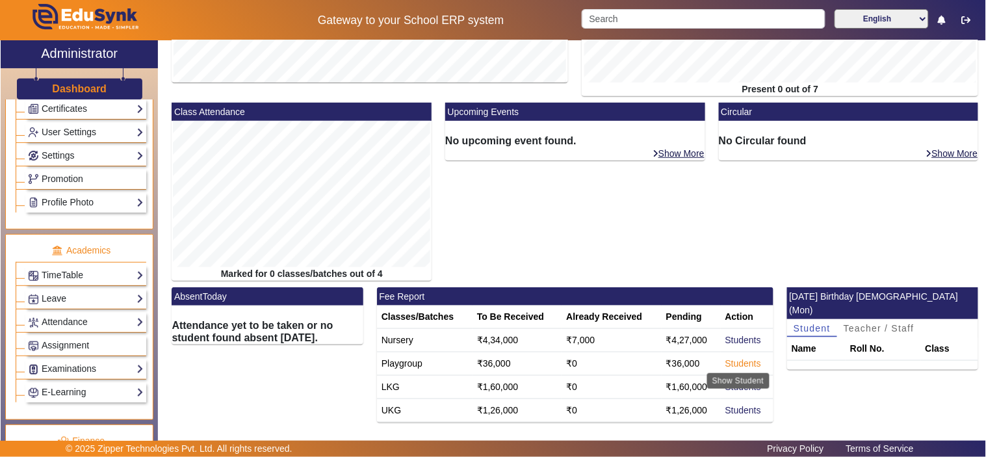
click at [749, 359] on link "Students" at bounding box center [743, 363] width 36 height 10
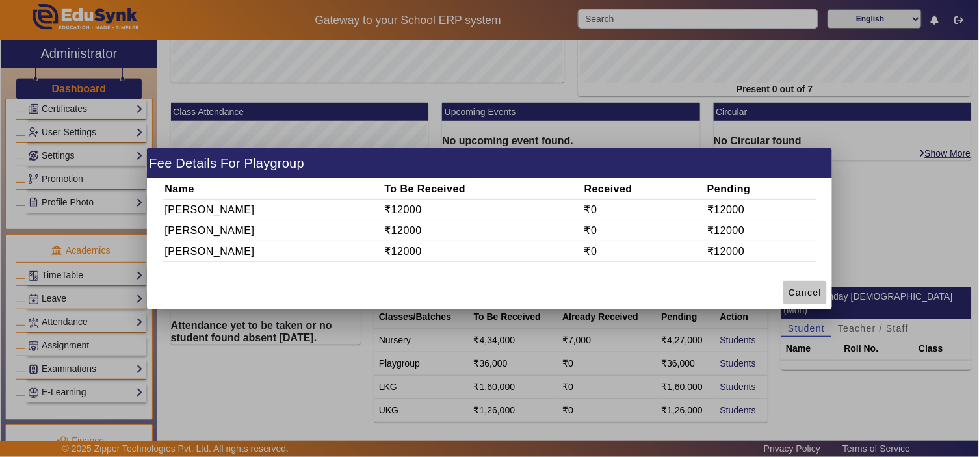
click at [801, 298] on span "Cancel" at bounding box center [804, 293] width 33 height 14
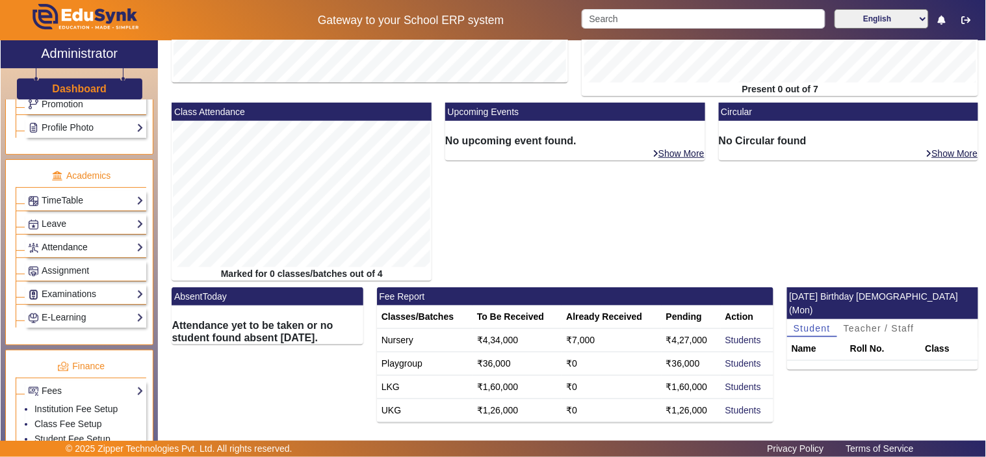
scroll to position [601, 0]
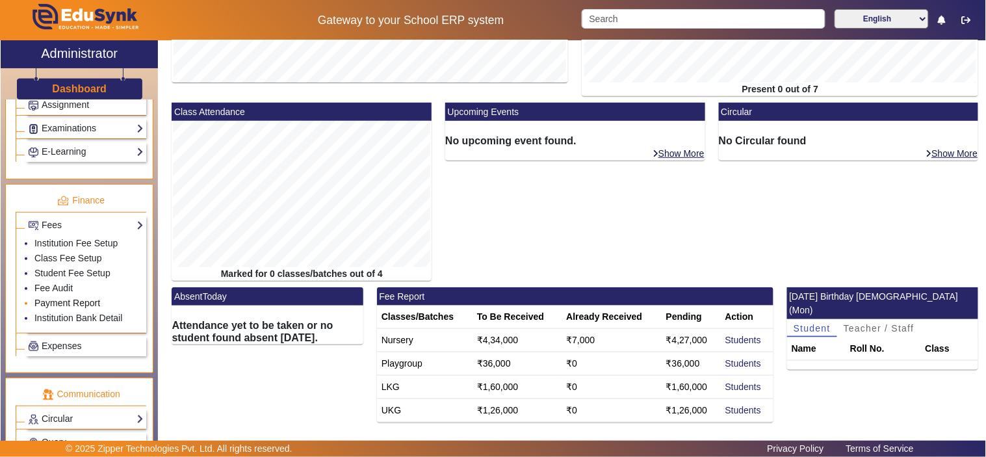
click at [60, 307] on link "Payment Report" at bounding box center [67, 303] width 66 height 10
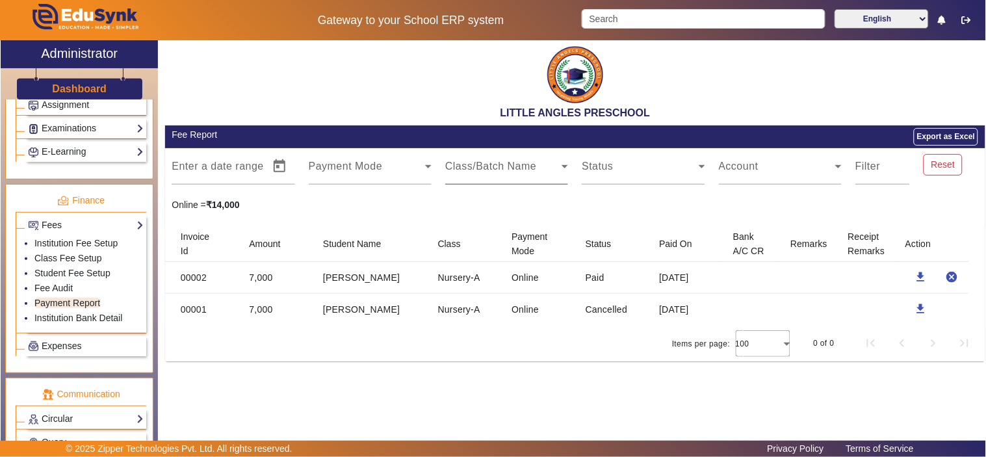
click at [486, 170] on span at bounding box center [503, 172] width 116 height 16
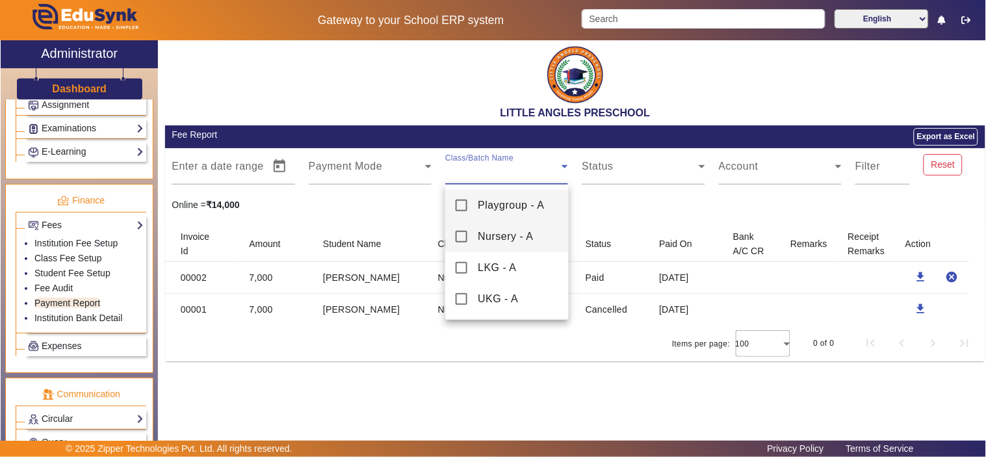
click at [459, 231] on mat-pseudo-checkbox at bounding box center [462, 237] width 12 height 12
click at [652, 215] on div at bounding box center [493, 228] width 986 height 457
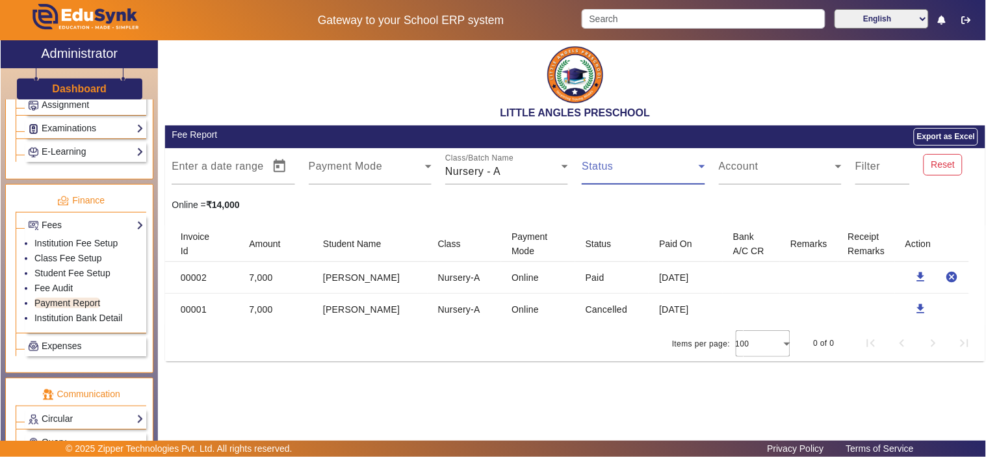
click at [667, 169] on span at bounding box center [640, 172] width 116 height 16
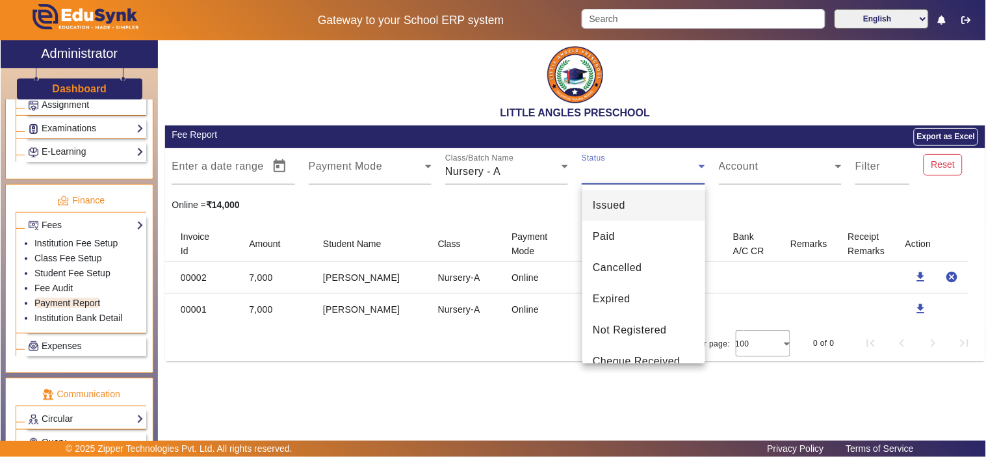
click at [868, 168] on div at bounding box center [493, 228] width 986 height 457
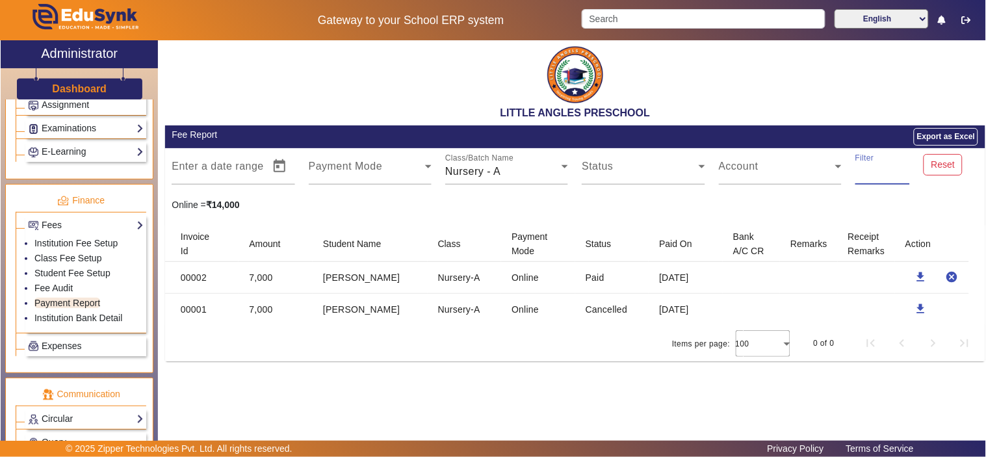
click at [868, 172] on input "Filter" at bounding box center [882, 172] width 55 height 16
type input "s"
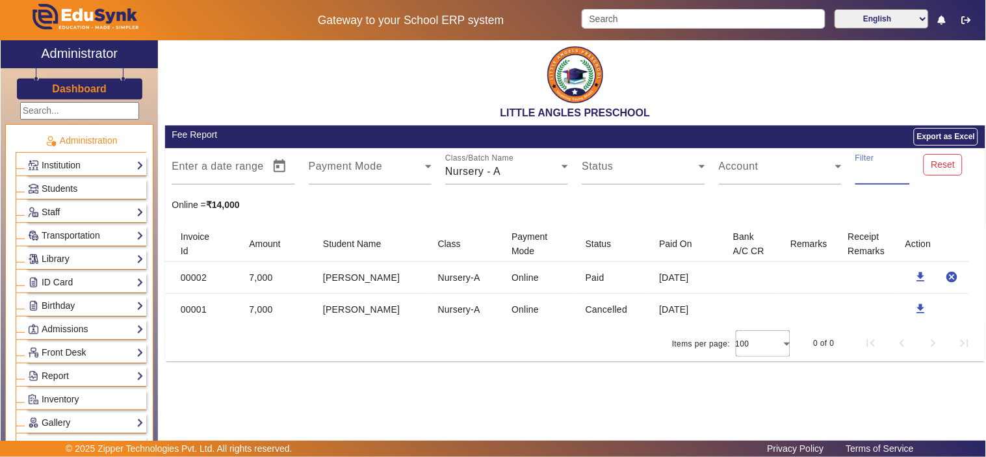
click at [64, 86] on h3 "Dashboard" at bounding box center [79, 89] width 55 height 12
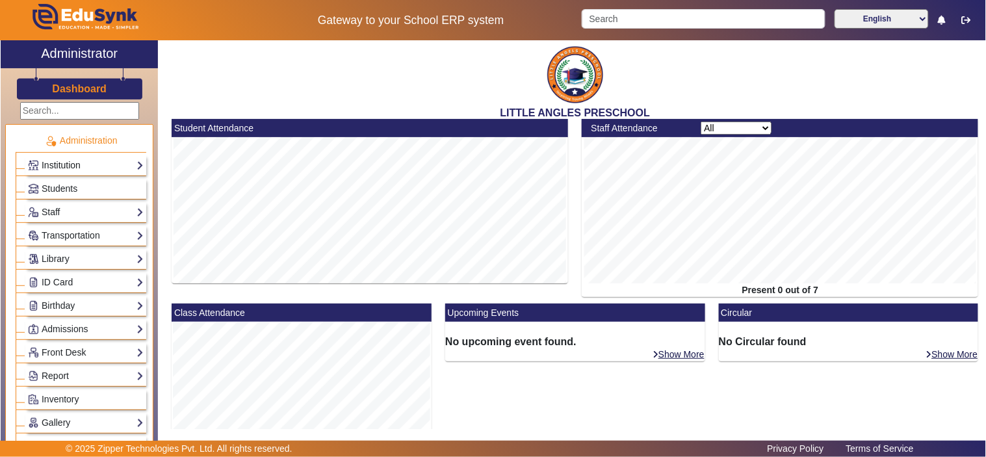
click at [55, 164] on link "Institution" at bounding box center [86, 165] width 116 height 15
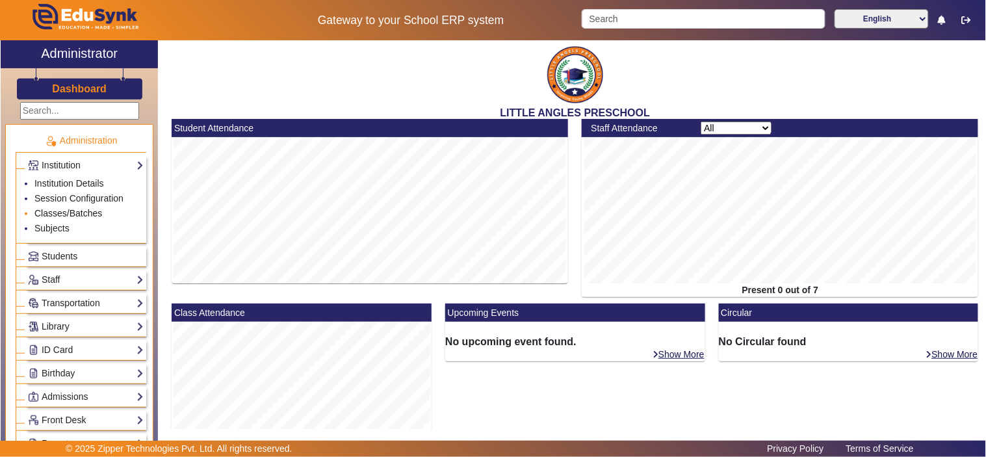
click at [55, 212] on link "Classes/Batches" at bounding box center [68, 213] width 68 height 10
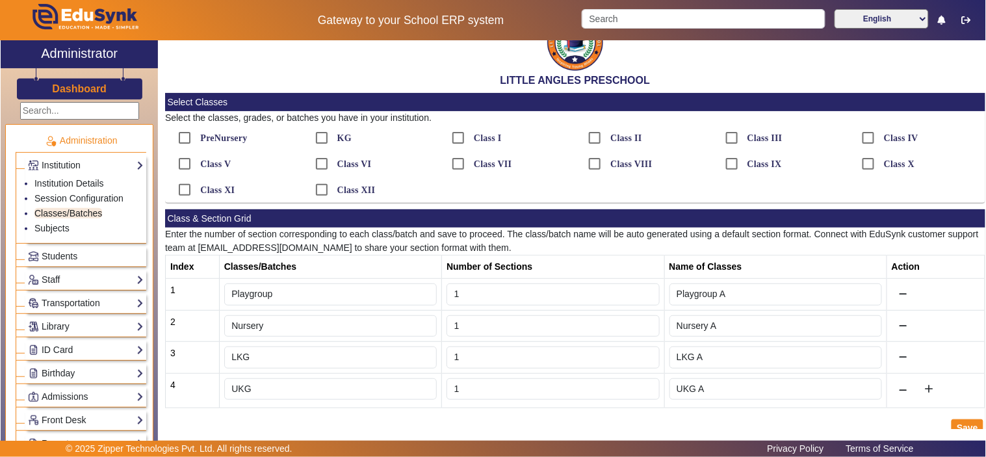
scroll to position [49, 0]
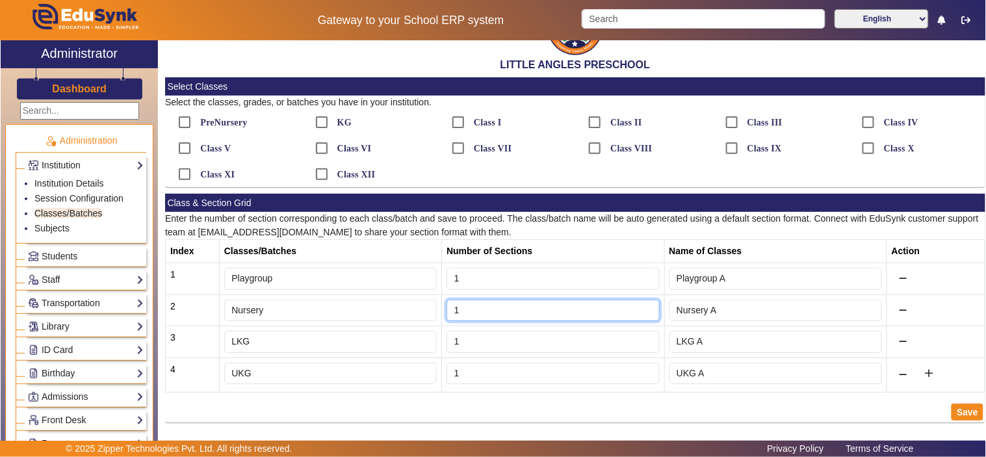
click at [504, 309] on input "1" at bounding box center [552, 311] width 213 height 22
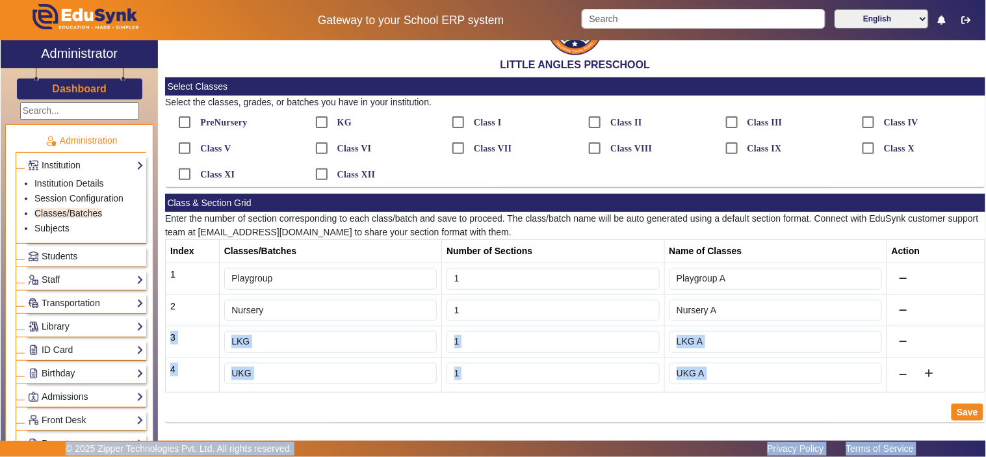
drag, startPoint x: 452, startPoint y: 310, endPoint x: 503, endPoint y: 309, distance: 51.4
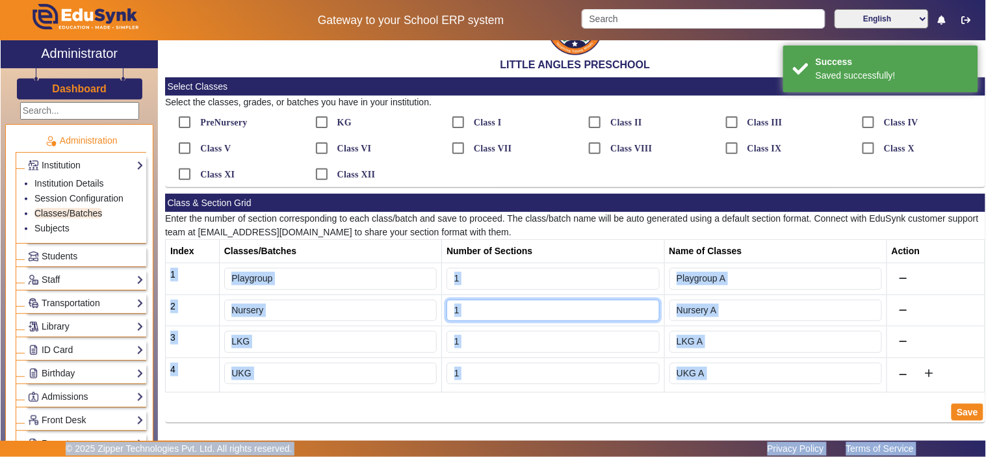
click at [487, 312] on input "1" at bounding box center [552, 311] width 213 height 22
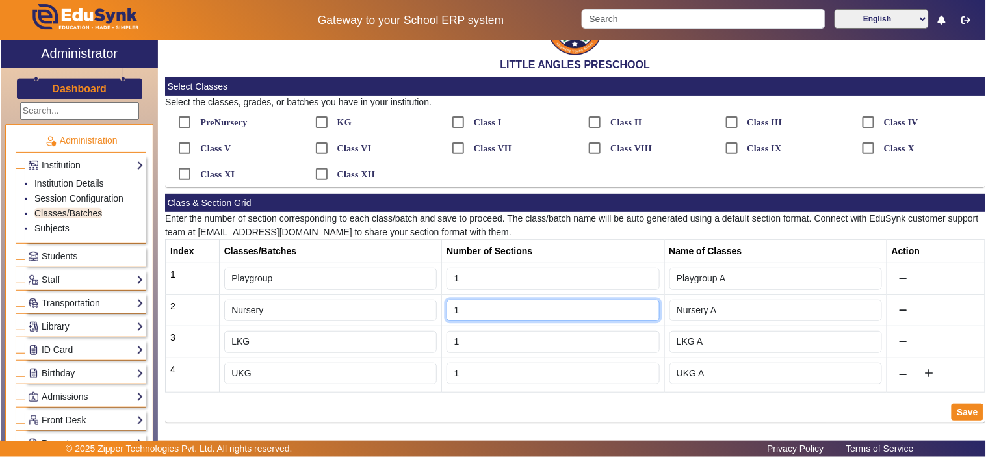
type input "2"
type input "Nursery A,Nursery B"
type input "1"
type input "Nursery A"
click at [539, 413] on div "Save" at bounding box center [575, 412] width 820 height 21
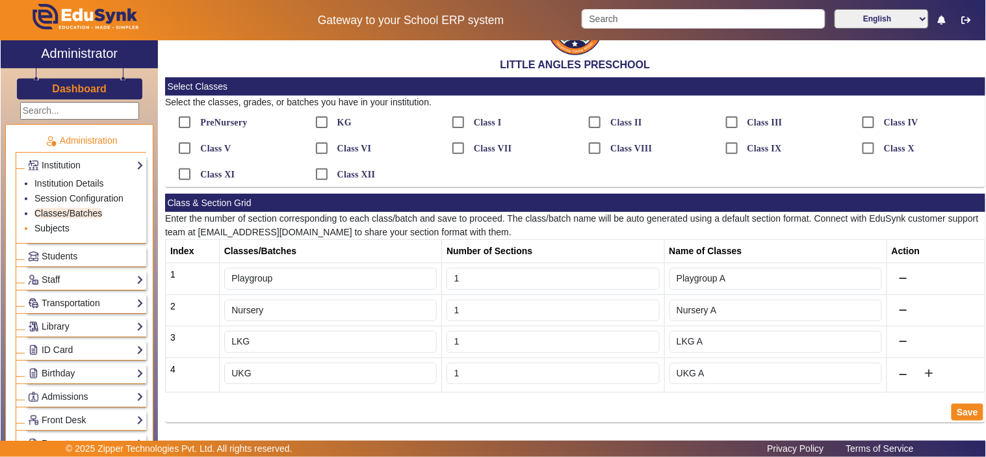
click at [55, 226] on link "Subjects" at bounding box center [51, 228] width 35 height 10
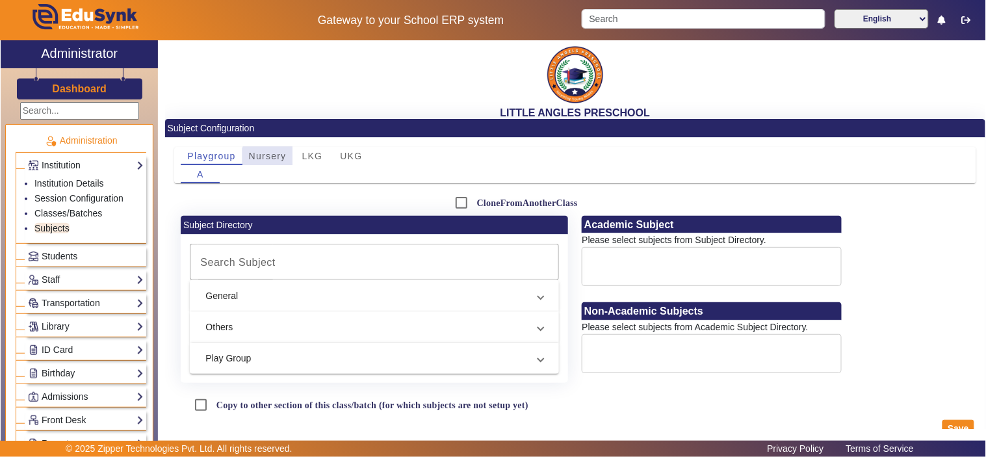
click at [270, 159] on span "Nursery" at bounding box center [268, 155] width 38 height 9
click at [237, 180] on span "B" at bounding box center [239, 174] width 7 height 18
click at [58, 255] on span "Students" at bounding box center [60, 256] width 36 height 10
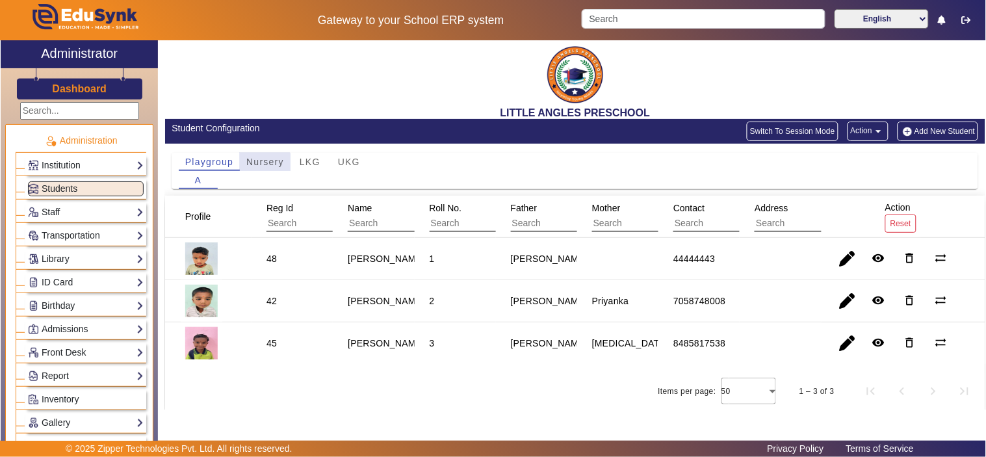
click at [263, 164] on span "Nursery" at bounding box center [265, 161] width 38 height 9
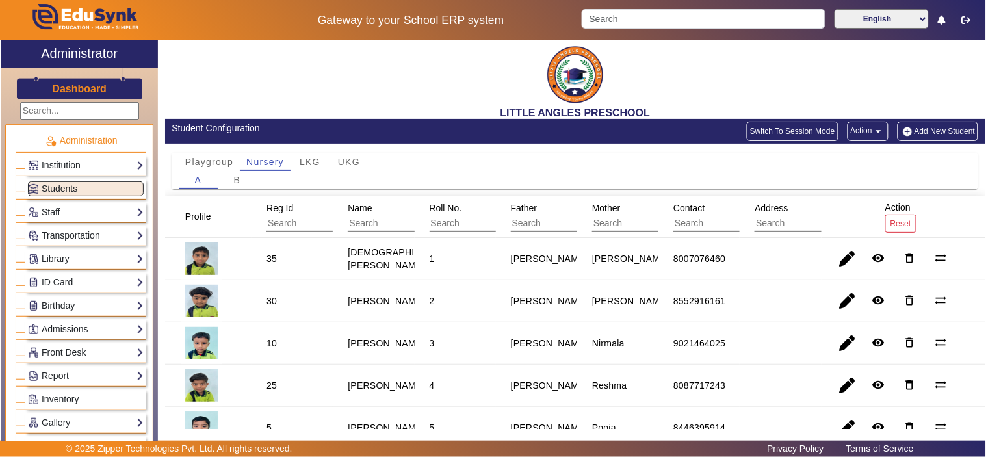
scroll to position [120, 0]
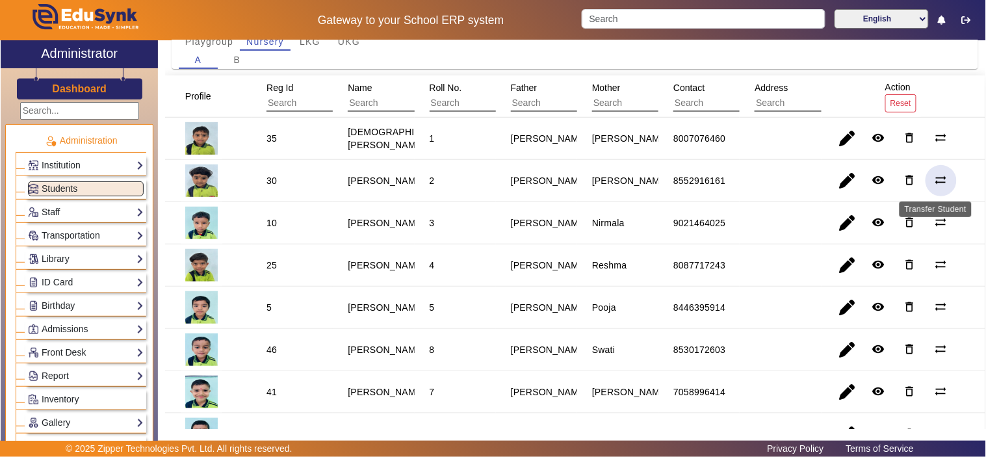
click at [934, 177] on mat-icon "sync_alt" at bounding box center [940, 180] width 13 height 13
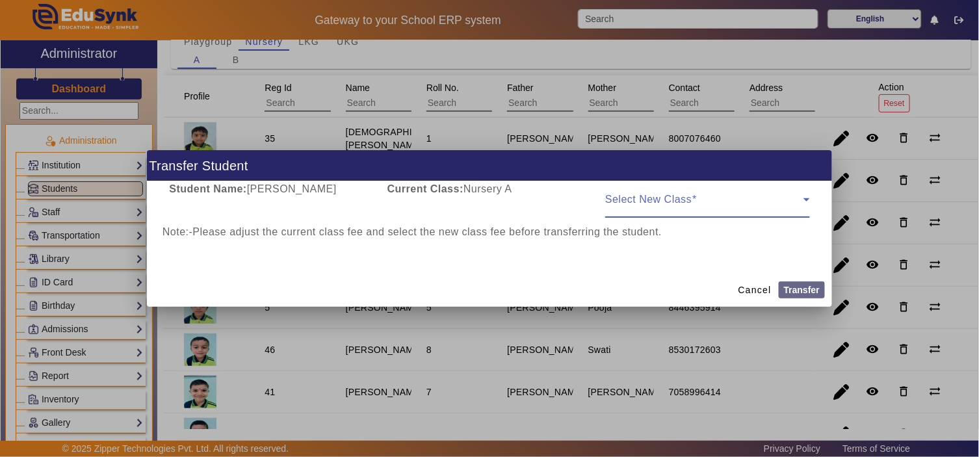
click at [639, 202] on span at bounding box center [704, 205] width 198 height 16
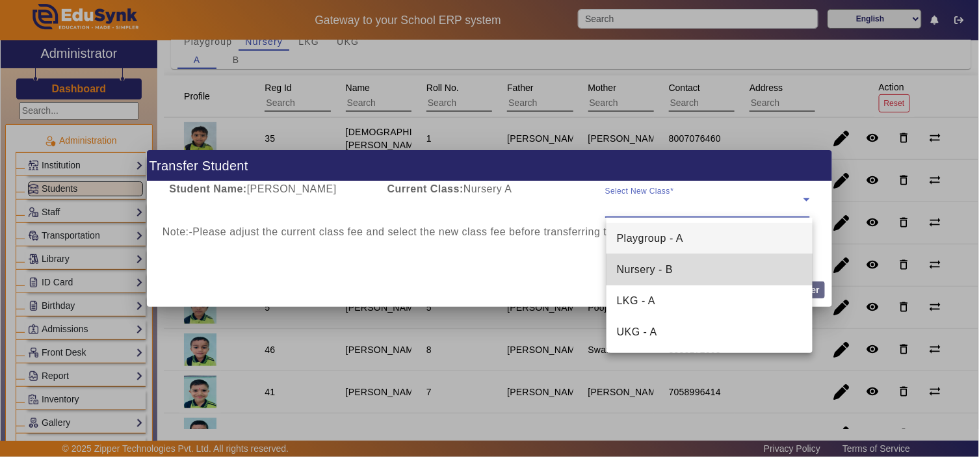
click at [634, 266] on span "Nursery - B" at bounding box center [645, 270] width 56 height 16
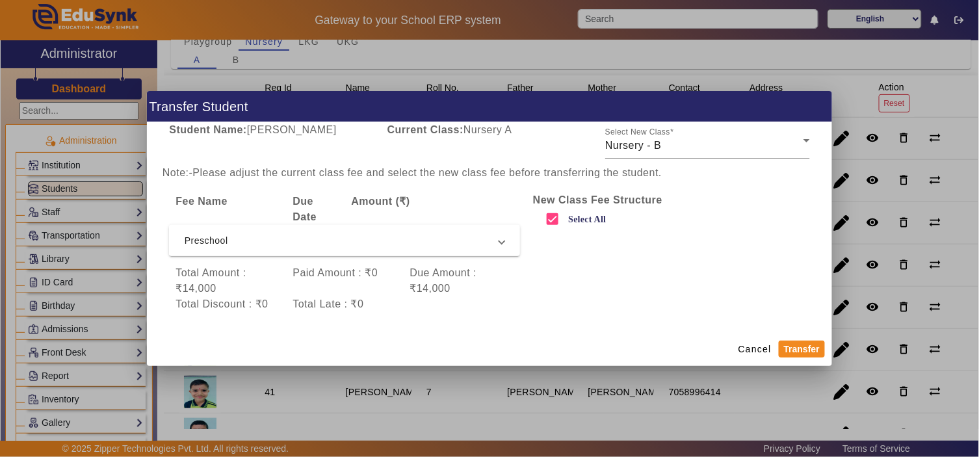
click at [438, 241] on span "Preschool" at bounding box center [342, 241] width 315 height 16
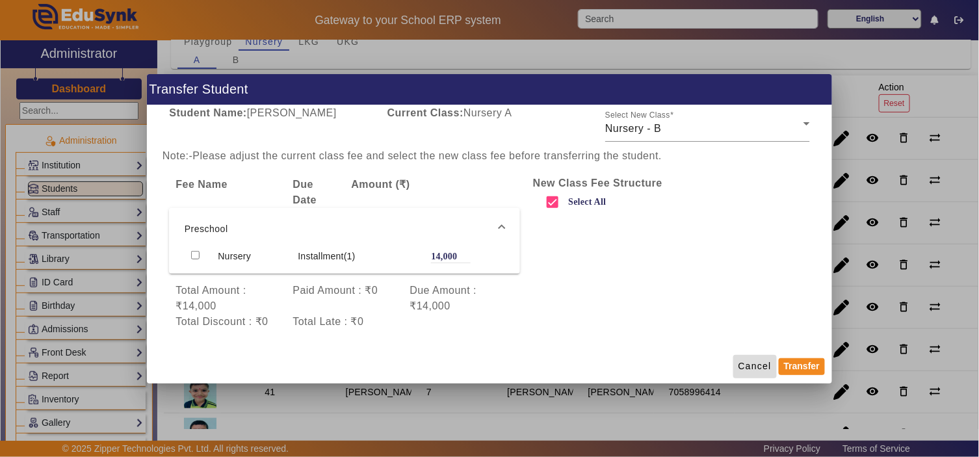
click at [751, 365] on span "Cancel" at bounding box center [754, 366] width 33 height 14
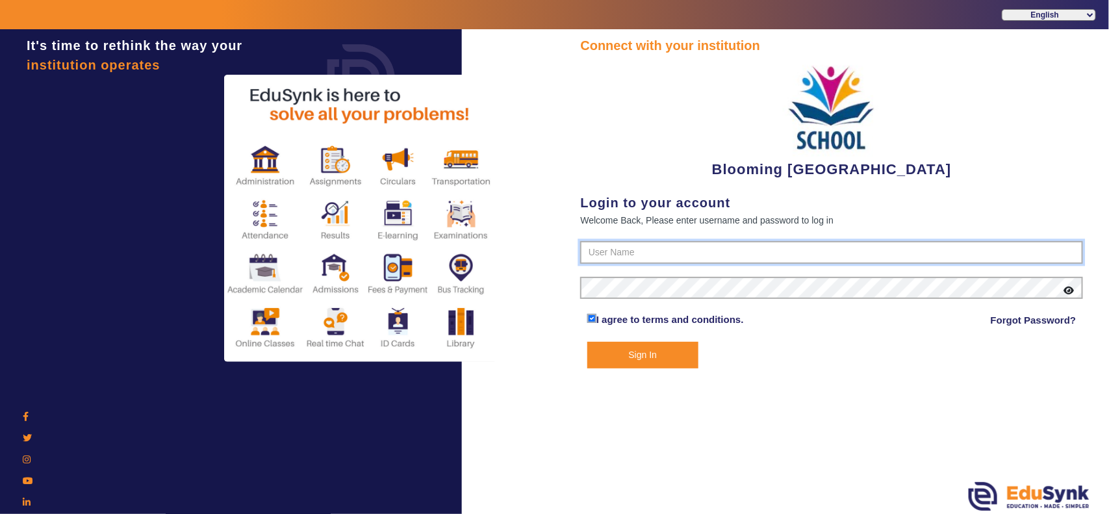
type input "4141419999"
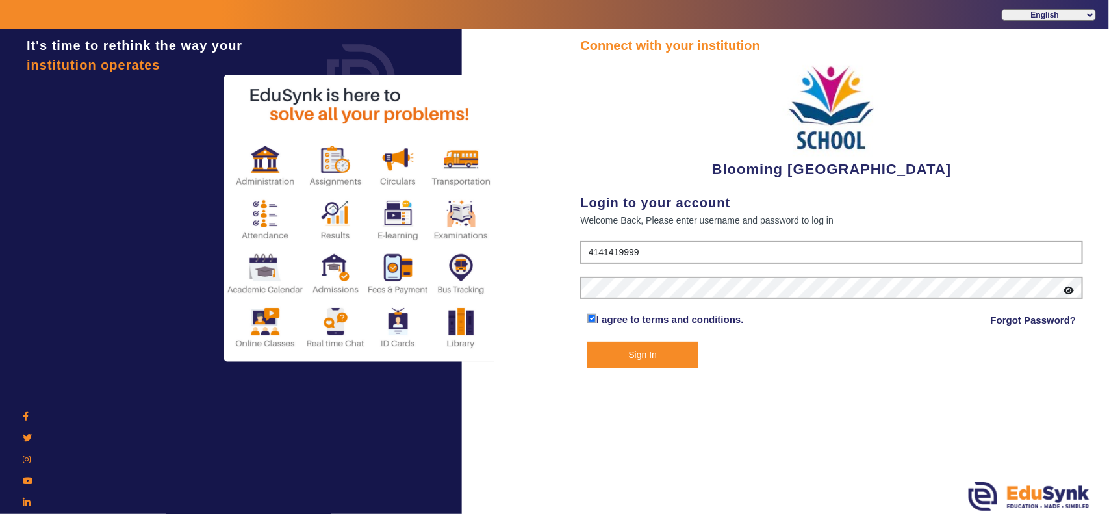
click at [658, 352] on button "Sign In" at bounding box center [642, 355] width 111 height 27
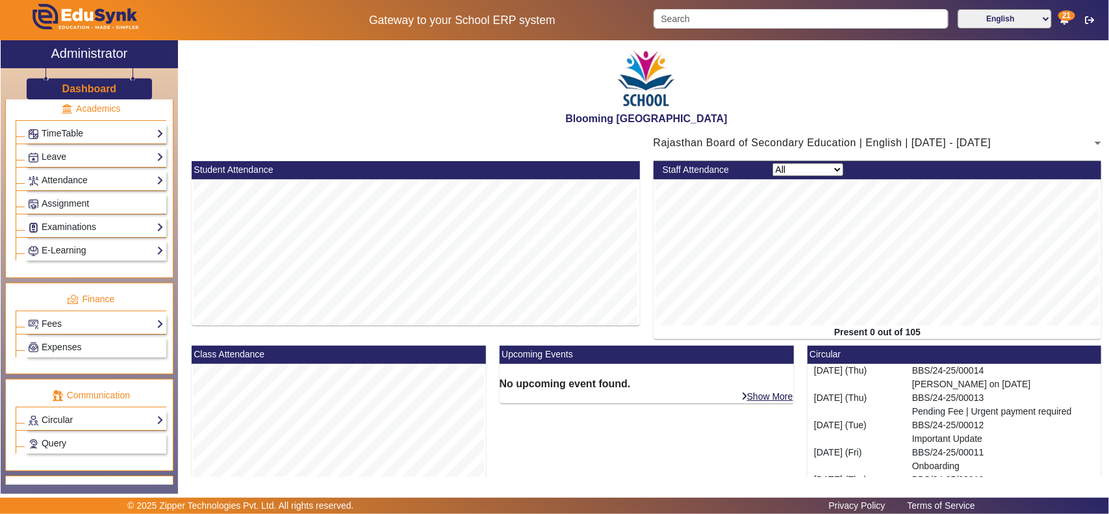
scroll to position [541, 0]
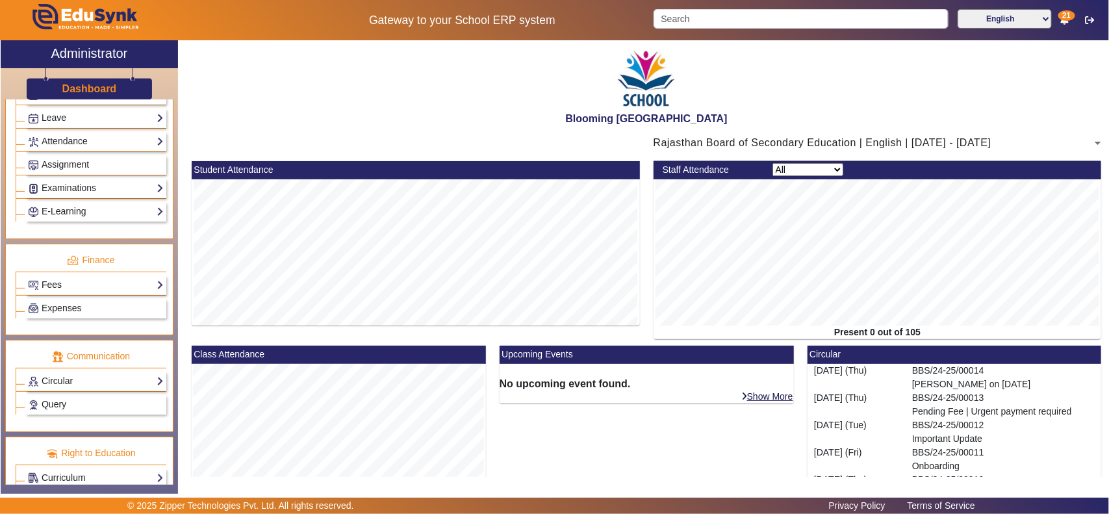
click at [62, 292] on link "Fees" at bounding box center [96, 284] width 136 height 15
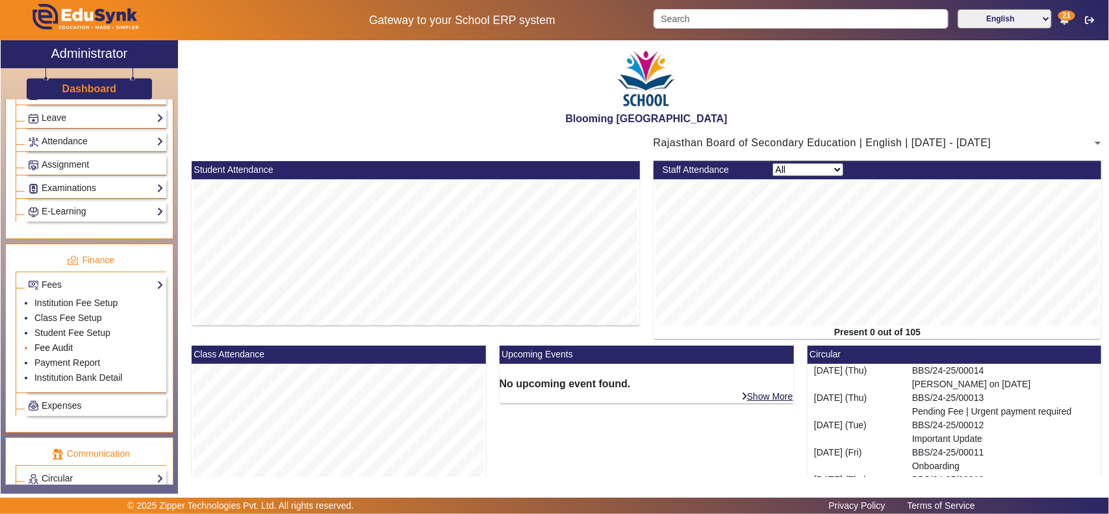
click at [62, 353] on link "Fee Audit" at bounding box center [53, 347] width 38 height 10
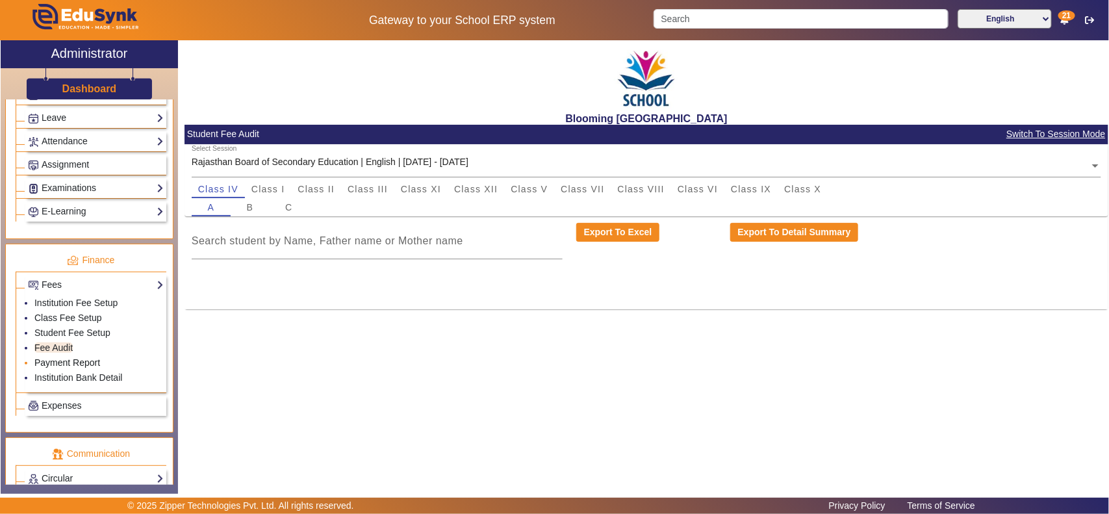
click at [57, 368] on link "Payment Report" at bounding box center [67, 362] width 66 height 10
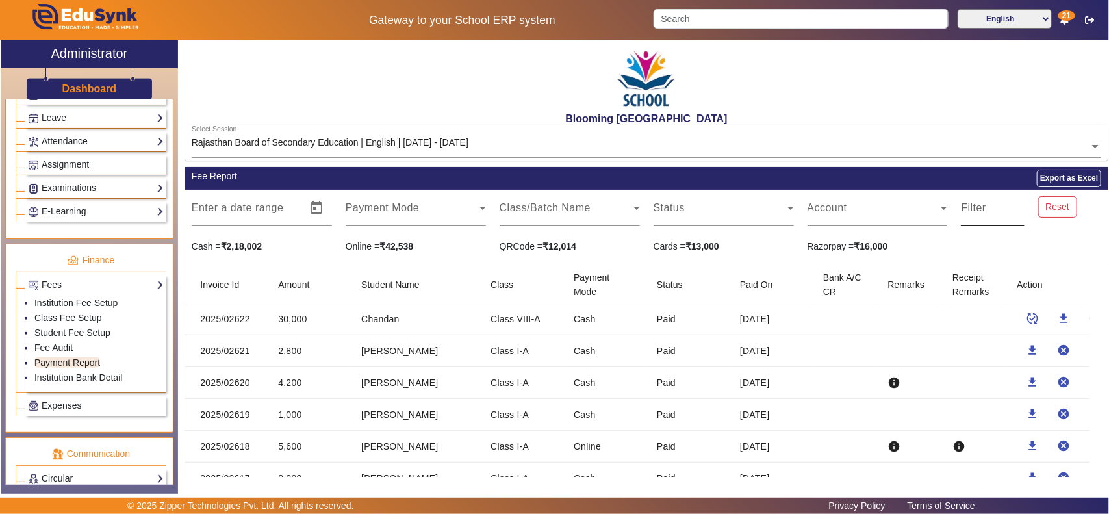
click at [983, 210] on input "Filter" at bounding box center [992, 213] width 63 height 16
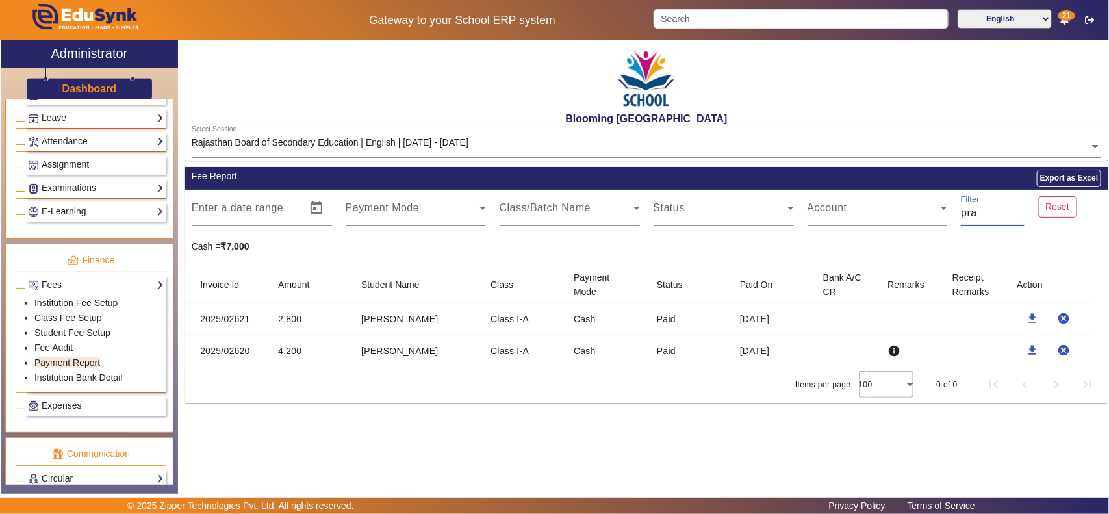
click at [983, 210] on input "pra" at bounding box center [992, 213] width 63 height 16
type input "p"
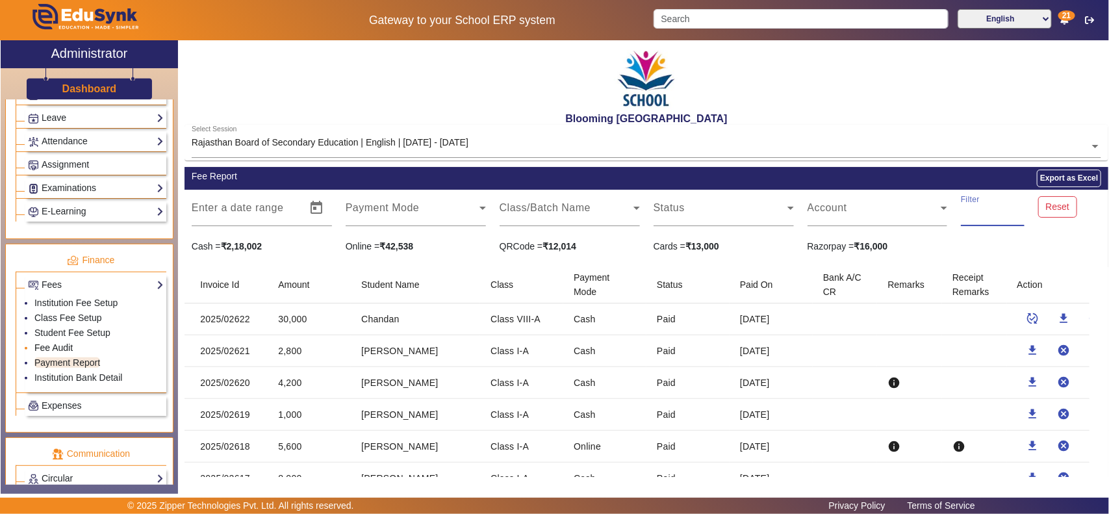
click at [64, 353] on link "Fee Audit" at bounding box center [53, 347] width 38 height 10
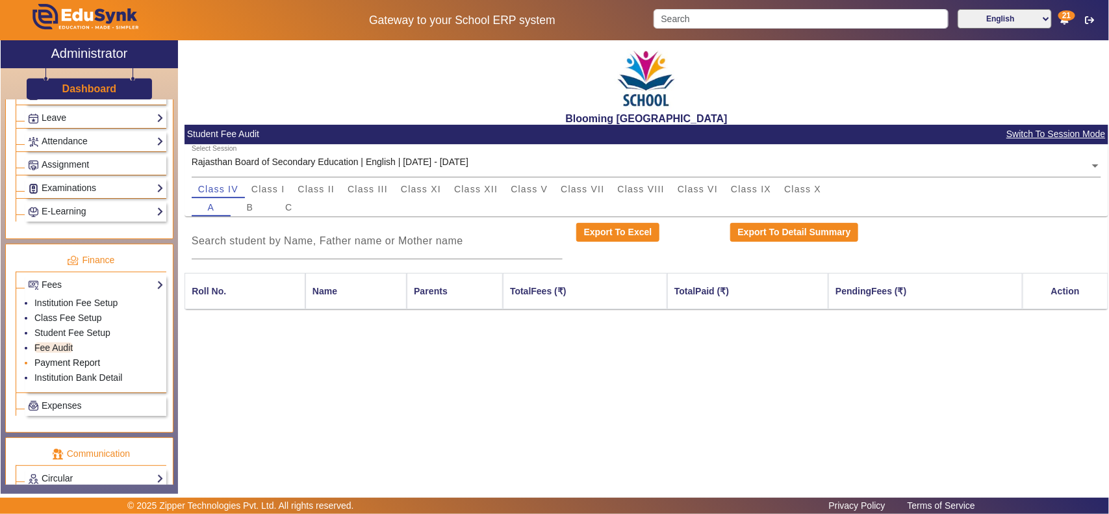
click at [97, 368] on link "Payment Report" at bounding box center [67, 362] width 66 height 10
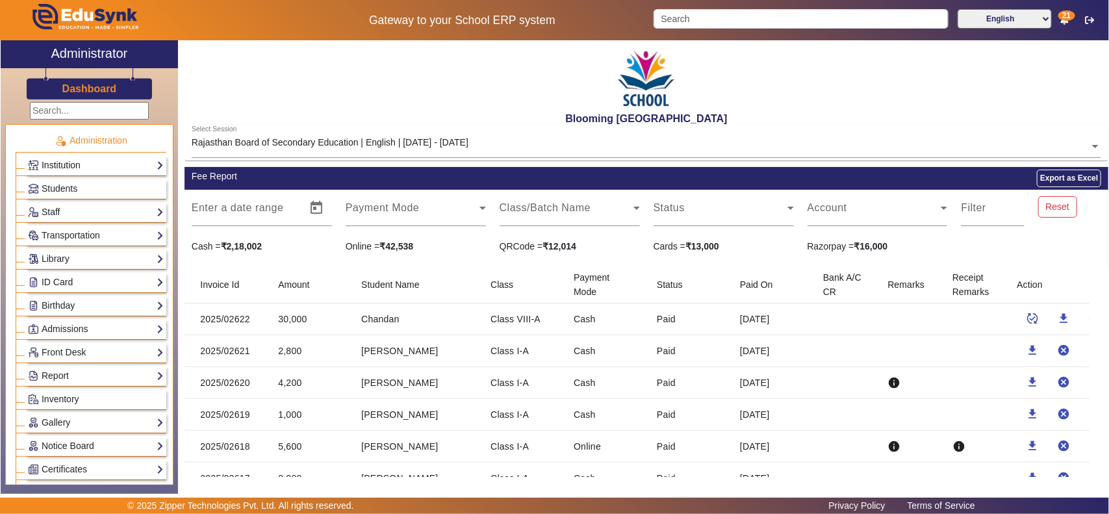
click at [46, 168] on link "Institution" at bounding box center [96, 165] width 136 height 15
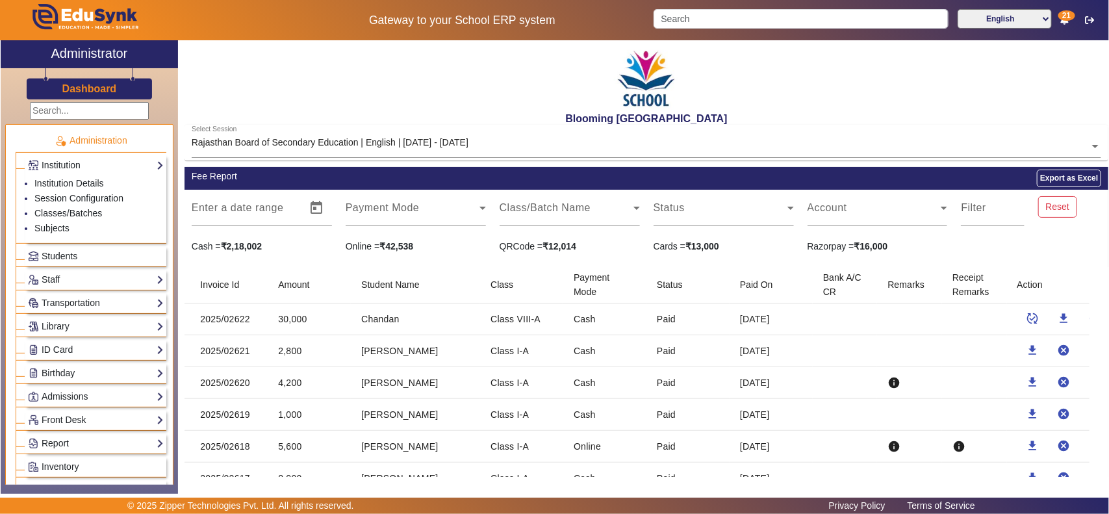
click at [86, 96] on div "Dashboard" at bounding box center [89, 83] width 177 height 31
click at [92, 91] on h3 "Dashboard" at bounding box center [89, 89] width 55 height 12
